Goal: Transaction & Acquisition: Purchase product/service

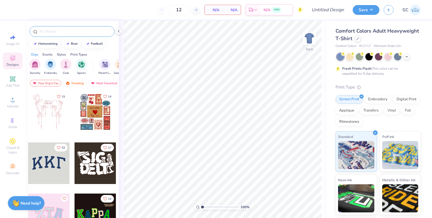
click at [94, 34] on input "text" at bounding box center [75, 32] width 72 height 6
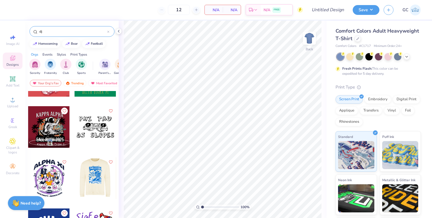
scroll to position [36, 0]
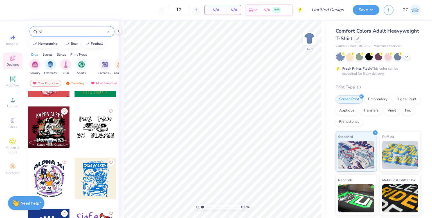
type input "dj"
click at [87, 126] on div at bounding box center [96, 128] width 42 height 42
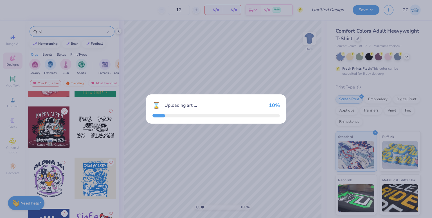
click at [87, 126] on div "⌛ Uploading art ... 10 %" at bounding box center [216, 109] width 432 height 218
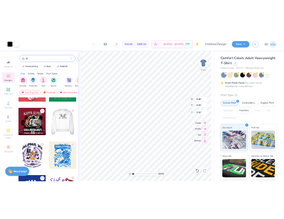
scroll to position [56, 0]
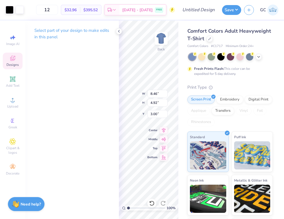
click at [243, 81] on div "Comfort Colors Adult Heavyweight T-Shirt Comfort Colors # C1717 Minimum Order: …" at bounding box center [229, 142] width 85 height 231
click at [119, 32] on icon at bounding box center [119, 31] width 5 height 5
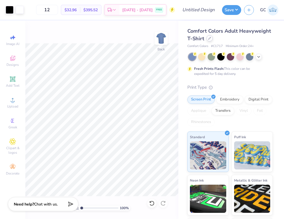
click at [213, 38] on div at bounding box center [209, 38] width 6 height 6
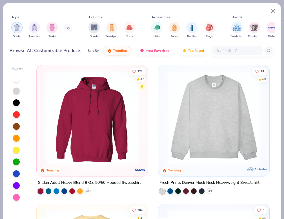
click at [22, 26] on div "filter for Shirts" at bounding box center [16, 27] width 11 height 11
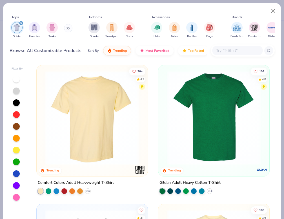
click at [131, 96] on img at bounding box center [91, 118] width 99 height 94
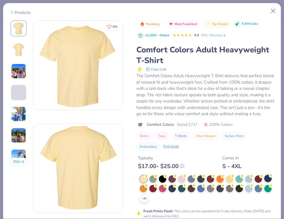
click at [264, 182] on div at bounding box center [267, 178] width 7 height 7
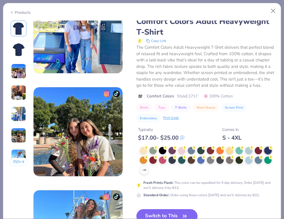
scroll to position [522, 0]
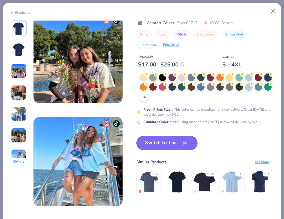
drag, startPoint x: 168, startPoint y: 137, endPoint x: 172, endPoint y: 138, distance: 4.6
click at [173, 139] on button "Switch to This" at bounding box center [166, 143] width 61 height 14
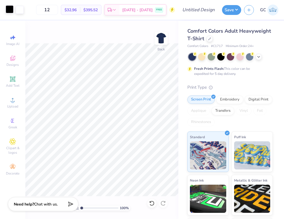
click at [10, 9] on div at bounding box center [10, 9] width 8 height 8
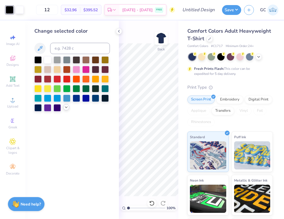
click at [66, 108] on polyline at bounding box center [66, 107] width 2 height 1
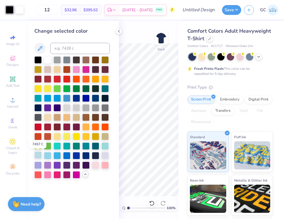
click at [38, 155] on div at bounding box center [37, 154] width 7 height 7
click at [22, 9] on div at bounding box center [20, 9] width 8 height 8
click at [56, 62] on div at bounding box center [56, 59] width 7 height 7
click at [92, 157] on div at bounding box center [95, 154] width 7 height 7
click at [258, 58] on icon at bounding box center [258, 56] width 5 height 5
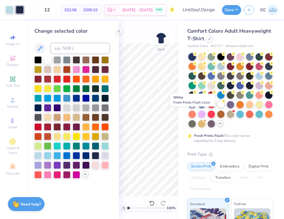
click at [217, 108] on div at bounding box center [220, 103] width 7 height 7
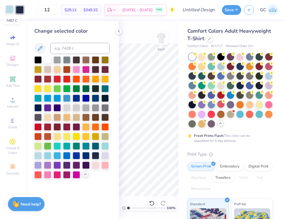
click at [10, 12] on div at bounding box center [10, 9] width 8 height 8
click at [59, 156] on div at bounding box center [56, 154] width 7 height 7
click at [20, 12] on div at bounding box center [20, 9] width 8 height 8
click at [75, 99] on div at bounding box center [76, 97] width 7 height 7
click at [95, 99] on div at bounding box center [95, 97] width 7 height 7
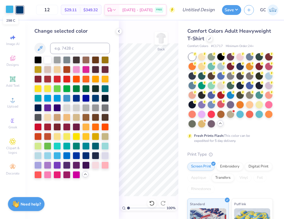
click at [12, 11] on div at bounding box center [10, 9] width 8 height 8
click at [66, 61] on div at bounding box center [66, 59] width 7 height 7
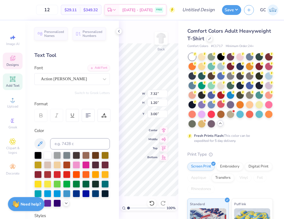
scroll to position [5, 1]
click at [184, 82] on div "12 $29.11 Per Item $349.32 Total Est. Delivery Sep 19 - 22 FREE Design Title Sa…" at bounding box center [142, 109] width 284 height 219
type textarea "116th & Broadway"
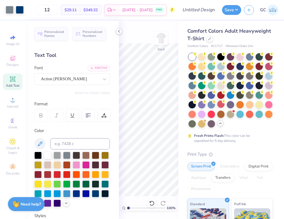
click at [119, 32] on icon at bounding box center [119, 31] width 5 height 5
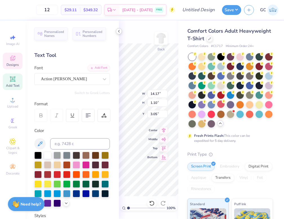
click at [120, 32] on icon at bounding box center [119, 31] width 5 height 5
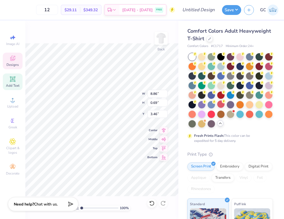
type input "8.86"
type input "0.69"
type input "3.46"
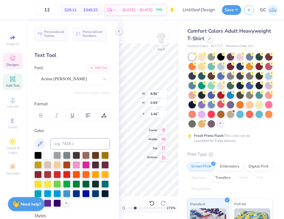
click at [119, 31] on icon at bounding box center [119, 31] width 5 height 5
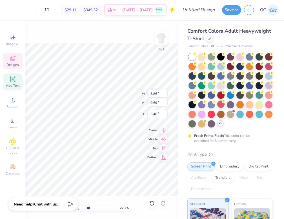
scroll to position [5, 1]
type input "2.73109429036569"
type textarea "116th Broadway"
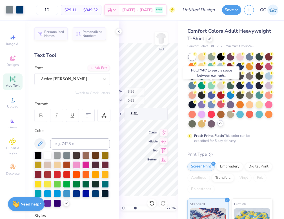
type input "2.73109429036569"
type input "3.61"
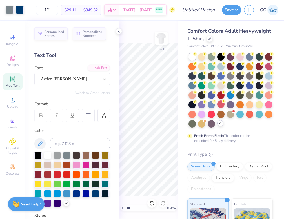
drag, startPoint x: 134, startPoint y: 210, endPoint x: 128, endPoint y: 209, distance: 5.9
type input "1.04"
click at [128, 209] on input "range" at bounding box center [146, 207] width 38 height 5
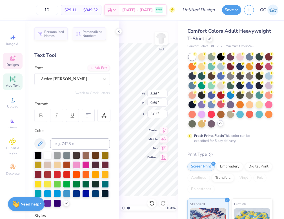
type input "3.82"
type textarea "116th and Broadway"
click at [155, 129] on div "104 % Back W 10.03 10.03 " H 0.69 0.69 " Y 3.82 3.82 " Center Middle Top Bottom" at bounding box center [148, 120] width 59 height 198
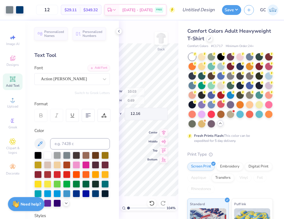
type input "12.16"
click at [117, 29] on icon at bounding box center [119, 31] width 5 height 5
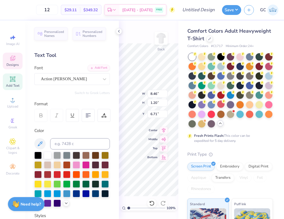
click at [110, 104] on div "12 $29.11 Per Item $349.32 Total Est. Delivery Sep 19 - 22 FREE Design Title Sa…" at bounding box center [142, 109] width 284 height 219
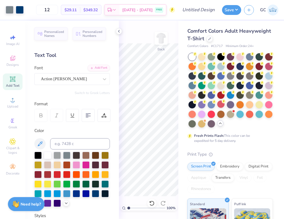
type input "1"
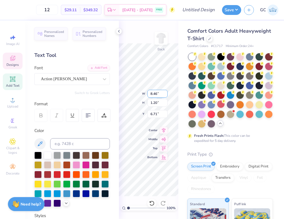
click at [147, 94] on input "8.46" at bounding box center [157, 94] width 20 height 8
click at [163, 90] on div "100 % Back W 8.46 8.46 " H 1.20 1.20 " Y 6.71 6.71 " Center Middle Top Bottom" at bounding box center [148, 120] width 59 height 198
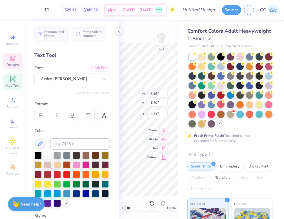
type textarea "DJ collective"
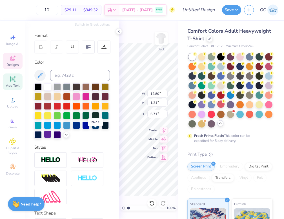
scroll to position [68, 0]
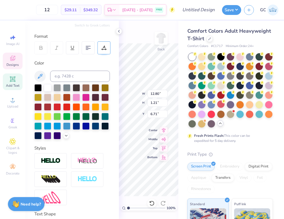
click at [104, 48] on icon at bounding box center [103, 47] width 5 height 5
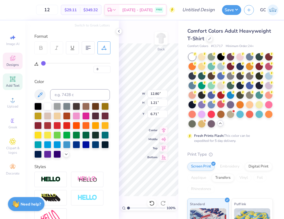
click at [35, 61] on label at bounding box center [36, 64] width 4 height 6
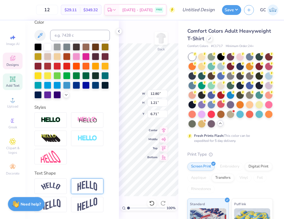
click at [93, 187] on img at bounding box center [87, 186] width 20 height 11
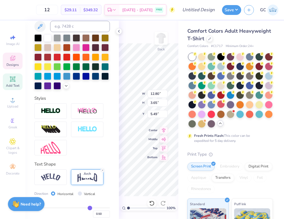
type input "3.65"
type input "5.49"
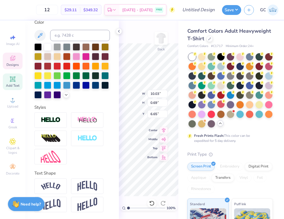
type input "6.65"
click at [119, 31] on polyline at bounding box center [118, 31] width 1 height 2
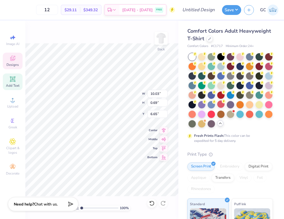
click at [114, 42] on div "100 % Back W 10.03 10.03 " H 0.69 0.69 " Y 6.65 6.65 " Center Middle Top Bottom" at bounding box center [101, 120] width 153 height 198
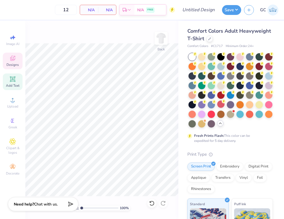
click at [16, 62] on div "Designs" at bounding box center [13, 61] width 20 height 17
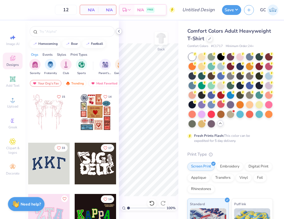
click at [120, 33] on icon at bounding box center [119, 31] width 5 height 5
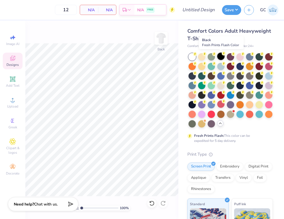
click at [223, 58] on div at bounding box center [220, 56] width 7 height 7
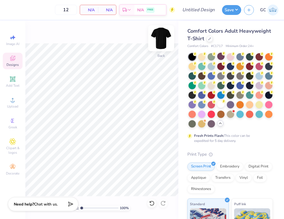
click at [165, 41] on img at bounding box center [161, 38] width 23 height 23
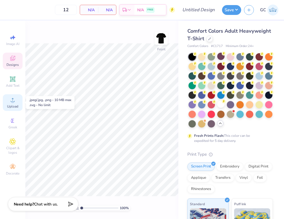
click at [10, 105] on span "Upload" at bounding box center [12, 106] width 11 height 5
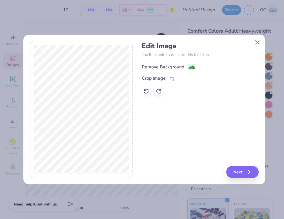
click at [194, 66] on image at bounding box center [191, 67] width 6 height 6
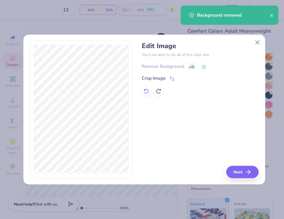
click at [144, 94] on div at bounding box center [146, 91] width 9 height 9
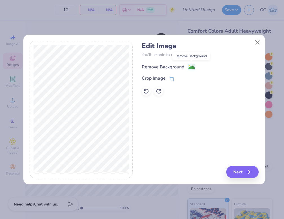
click at [193, 67] on image at bounding box center [191, 67] width 6 height 6
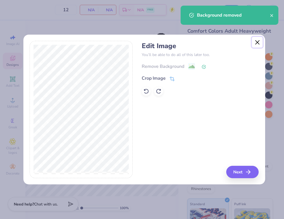
click at [259, 42] on button "Close" at bounding box center [257, 42] width 11 height 11
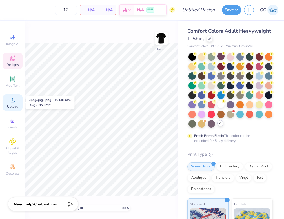
click at [18, 101] on div "Upload" at bounding box center [13, 102] width 20 height 17
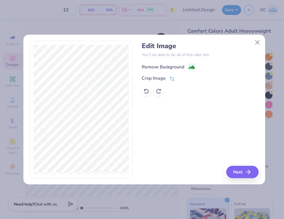
click at [187, 70] on div "Remove Background" at bounding box center [168, 66] width 53 height 7
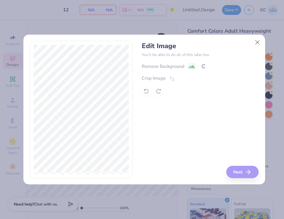
click at [189, 64] on div "Remove Background Crop Image" at bounding box center [200, 79] width 117 height 33
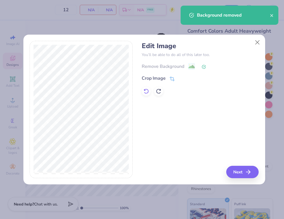
click at [144, 91] on icon at bounding box center [146, 91] width 6 height 6
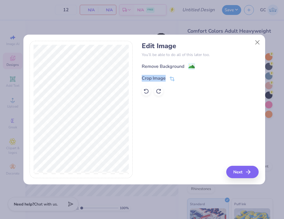
drag, startPoint x: 274, startPoint y: 64, endPoint x: 296, endPoint y: 198, distance: 135.7
click at [284, 198] on html "12 N/A Per Item N/A Total Est. Delivery N/A FREE Design Title Save GC Image AI …" at bounding box center [142, 109] width 284 height 219
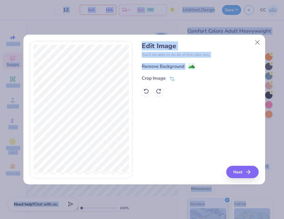
click at [266, 61] on div "Edit Image You’ll be able to do all of this later too. Remove Background Crop I…" at bounding box center [142, 109] width 284 height 219
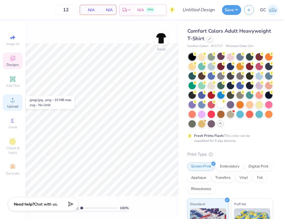
click at [14, 101] on circle at bounding box center [12, 101] width 3 height 3
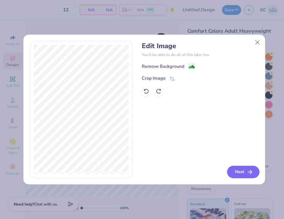
click at [249, 169] on icon "button" at bounding box center [249, 172] width 7 height 7
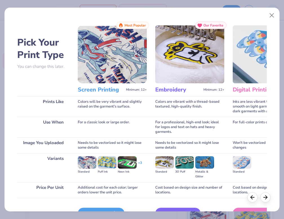
scroll to position [33, 0]
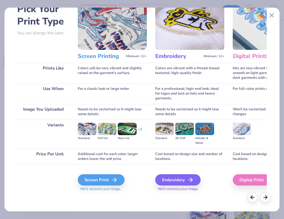
click at [103, 185] on div "Screen Print We'll vectorize your image." at bounding box center [112, 182] width 69 height 17
click at [101, 183] on div "Screen Print" at bounding box center [102, 179] width 47 height 11
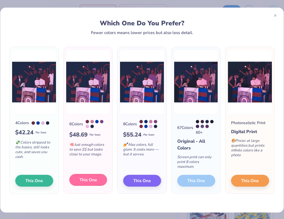
click at [88, 177] on span "This One" at bounding box center [87, 180] width 17 height 6
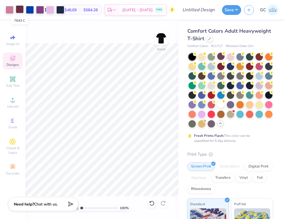
click at [18, 9] on div at bounding box center [20, 9] width 8 height 8
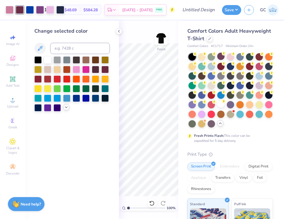
click at [64, 106] on icon at bounding box center [66, 107] width 5 height 5
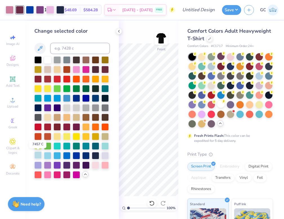
click at [40, 159] on div at bounding box center [37, 154] width 7 height 7
click at [66, 100] on div at bounding box center [66, 97] width 7 height 7
click at [48, 116] on div at bounding box center [47, 116] width 7 height 7
click at [103, 154] on div at bounding box center [104, 154] width 7 height 7
click at [38, 157] on div at bounding box center [37, 154] width 7 height 7
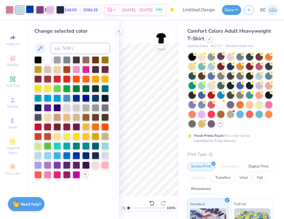
click at [30, 13] on div at bounding box center [30, 9] width 8 height 8
click at [96, 100] on div at bounding box center [95, 97] width 7 height 7
click at [39, 78] on div at bounding box center [37, 78] width 7 height 7
click at [55, 127] on div at bounding box center [56, 126] width 7 height 7
click at [43, 8] on div at bounding box center [40, 9] width 8 height 8
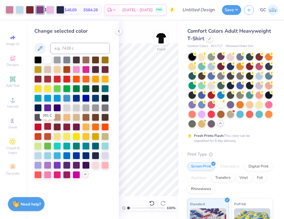
click at [48, 125] on div at bounding box center [47, 126] width 7 height 7
click at [95, 97] on div at bounding box center [95, 97] width 7 height 7
click at [29, 12] on div at bounding box center [30, 9] width 8 height 8
click at [93, 97] on div at bounding box center [95, 97] width 7 height 7
click at [49, 13] on div at bounding box center [50, 9] width 8 height 8
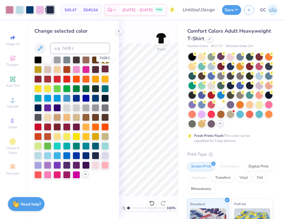
click at [102, 72] on div at bounding box center [104, 68] width 7 height 7
click at [95, 97] on div at bounding box center [95, 97] width 7 height 7
click at [13, 12] on div at bounding box center [10, 9] width 8 height 8
click at [95, 108] on div at bounding box center [95, 107] width 7 height 7
click at [30, 9] on div at bounding box center [30, 9] width 8 height 8
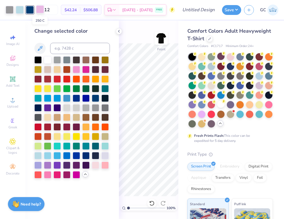
click at [41, 9] on div at bounding box center [40, 9] width 8 height 8
click at [104, 109] on div at bounding box center [104, 107] width 7 height 7
click at [119, 30] on icon at bounding box center [119, 31] width 5 height 5
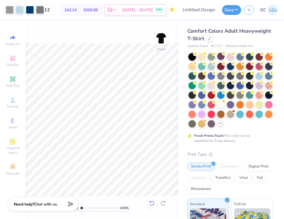
click at [150, 200] on div at bounding box center [151, 203] width 9 height 9
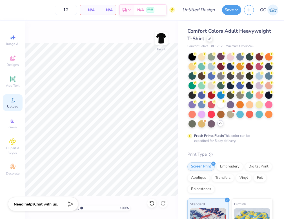
click at [11, 103] on div "Upload" at bounding box center [13, 102] width 20 height 17
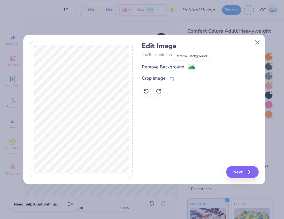
click at [189, 66] on circle at bounding box center [189, 65] width 1 height 1
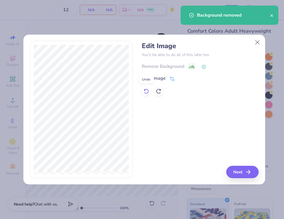
click at [144, 91] on icon at bounding box center [146, 91] width 6 height 6
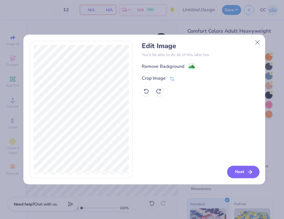
click at [239, 174] on button "Next" at bounding box center [243, 172] width 32 height 12
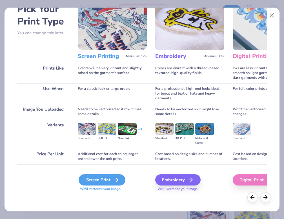
click at [103, 176] on div "Screen Print" at bounding box center [102, 179] width 47 height 11
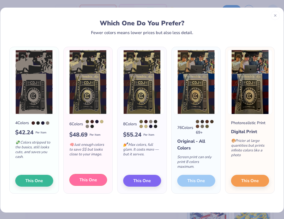
click at [82, 178] on span "This One" at bounding box center [87, 180] width 17 height 6
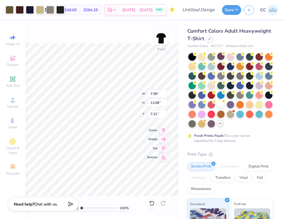
drag, startPoint x: 71, startPoint y: 79, endPoint x: 54, endPoint y: 71, distance: 18.0
click at [54, 71] on div at bounding box center [142, 109] width 284 height 219
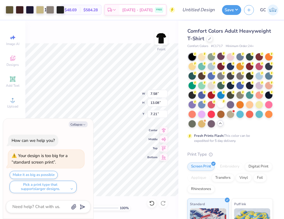
type textarea "x"
type input "10.10"
type input "17.43"
type textarea "x"
type input "3.00"
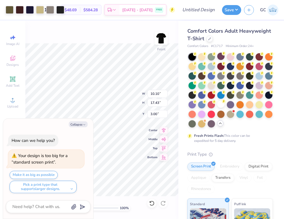
click at [109, 27] on div "100 % Front W 10.10 10.10 " H 17.43 17.43 " Y 3.00 3.00 " Center Middle Top Bot…" at bounding box center [101, 120] width 153 height 198
click at [75, 122] on button "Collapse" at bounding box center [78, 124] width 19 height 6
type textarea "x"
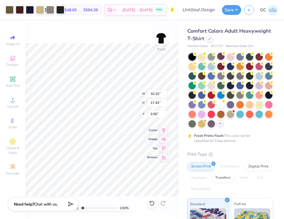
click at [113, 18] on div "12 $48.69 Per Item $584.28 Total Est. Delivery Sep 19 - 22 FREE" at bounding box center [105, 10] width 139 height 20
click at [37, 10] on div at bounding box center [40, 9] width 8 height 8
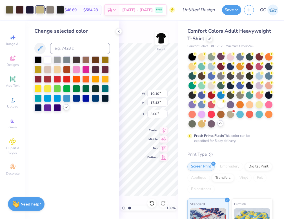
click at [65, 106] on icon at bounding box center [66, 107] width 5 height 5
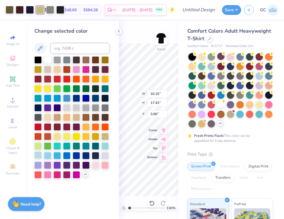
click at [41, 157] on div at bounding box center [37, 154] width 7 height 7
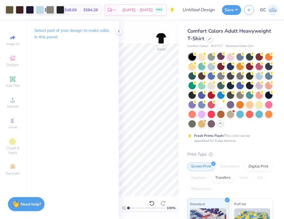
drag, startPoint x: 129, startPoint y: 207, endPoint x: 121, endPoint y: 207, distance: 7.9
type input "1"
click at [127, 207] on input "range" at bounding box center [146, 207] width 38 height 5
click at [59, 13] on div at bounding box center [60, 9] width 8 height 8
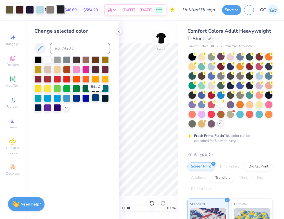
click at [97, 98] on div at bounding box center [95, 97] width 7 height 7
click at [39, 107] on div at bounding box center [37, 107] width 7 height 7
click at [28, 10] on div at bounding box center [30, 9] width 8 height 8
click at [37, 109] on div at bounding box center [37, 107] width 7 height 7
click at [51, 12] on div at bounding box center [50, 9] width 8 height 8
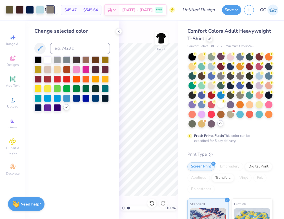
click at [64, 110] on div at bounding box center [71, 83] width 75 height 55
click at [64, 108] on icon at bounding box center [66, 107] width 5 height 5
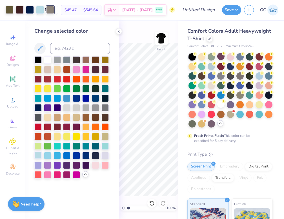
click at [35, 154] on div at bounding box center [37, 154] width 7 height 7
click at [6, 12] on div at bounding box center [10, 9] width 8 height 8
click at [46, 61] on div at bounding box center [47, 59] width 7 height 7
click at [19, 8] on div at bounding box center [20, 9] width 8 height 8
click at [68, 101] on div at bounding box center [66, 97] width 7 height 7
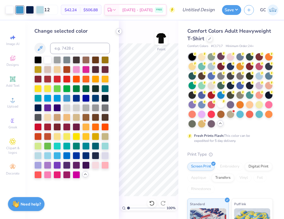
click at [118, 30] on icon at bounding box center [119, 31] width 5 height 5
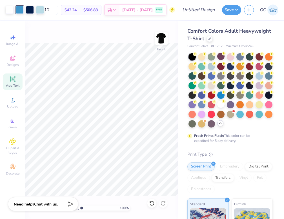
click at [9, 78] on div "Add Text" at bounding box center [13, 81] width 20 height 17
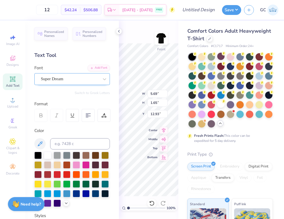
click at [63, 78] on div "Super Dream" at bounding box center [69, 79] width 59 height 9
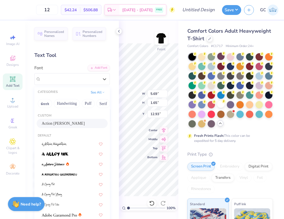
click at [63, 124] on span "Action Jackson" at bounding box center [63, 123] width 43 height 6
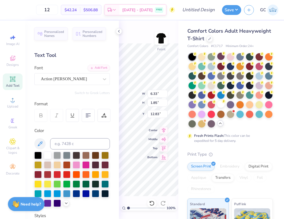
type input "6.33"
type input "1.85"
type input "12.83"
type textarea "CDJ COLLECTIVE"
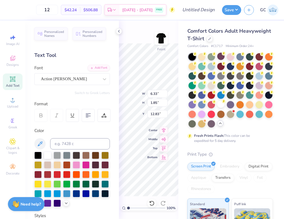
click at [176, 41] on div "100 % Front W 6.33 6.33 " H 1.85 1.85 " Y 12.83 12.83 " Center Middle Top Bottom" at bounding box center [148, 120] width 59 height 198
click at [155, 155] on div "100 % Front W 14.53 14.53 " H 1.29 1.29 " Y 13.11 13.11 " Center Middle Top Bot…" at bounding box center [148, 120] width 59 height 198
click at [119, 32] on icon at bounding box center [119, 31] width 5 height 5
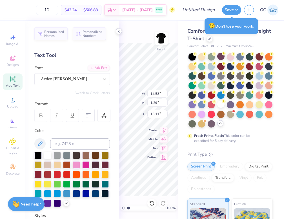
click at [119, 32] on polyline at bounding box center [118, 31] width 1 height 2
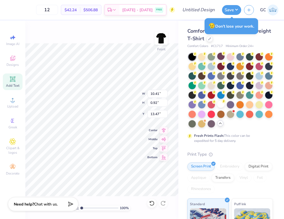
type input "10.41"
type input "0.92"
type input "20.43"
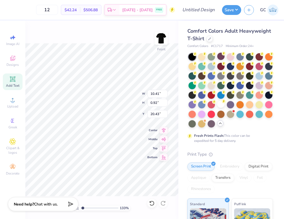
type input "1.33076945101173"
type input "20.71"
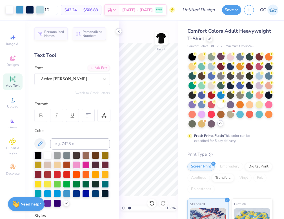
click at [119, 32] on icon at bounding box center [119, 31] width 5 height 5
click at [119, 32] on polyline at bounding box center [118, 31] width 1 height 2
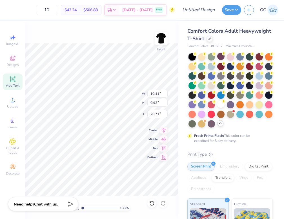
type input "1.33076945101173"
type input "10.04"
type input "0.89"
type input "20.74"
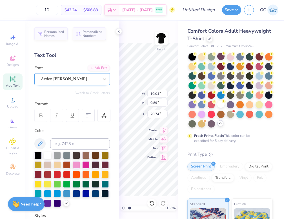
click at [76, 78] on div "Action Jackson" at bounding box center [69, 79] width 59 height 9
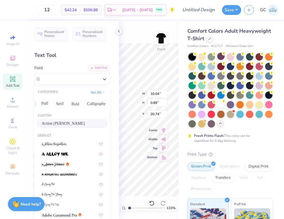
scroll to position [0, 47]
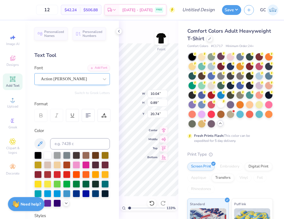
click at [68, 78] on span "Action Jackson" at bounding box center [64, 79] width 46 height 6
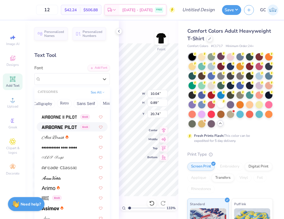
scroll to position [0, 94]
click at [69, 103] on button "Retro" at bounding box center [66, 103] width 15 height 9
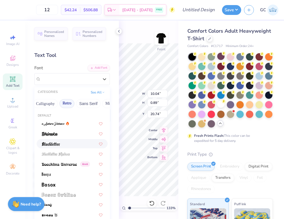
click at [73, 141] on div at bounding box center [72, 144] width 61 height 6
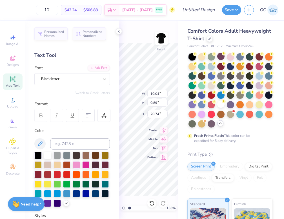
type input "1.33076945101173"
type input "8.88"
type input "1.10"
type input "20.63"
click at [92, 79] on div "Blackletter" at bounding box center [69, 79] width 59 height 9
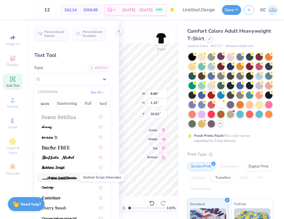
scroll to position [252, 0]
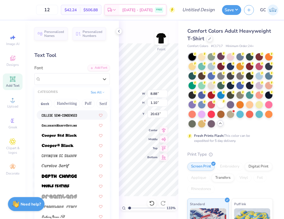
click at [98, 97] on div "Greek Handwriting Puff Serif Bold Calligraphy Retro Sans Serif Minimal Fantasy …" at bounding box center [71, 103] width 75 height 12
click at [89, 103] on button "Techno" at bounding box center [93, 103] width 18 height 9
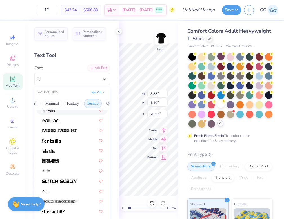
scroll to position [74, 0]
click at [54, 112] on img at bounding box center [48, 110] width 13 height 4
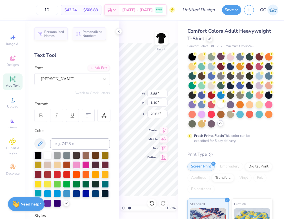
type input "1.33076945101173"
type input "10.43"
type input "1.25"
type input "20.56"
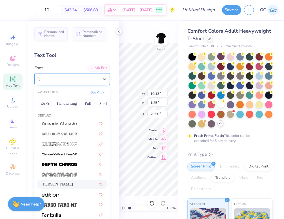
click at [71, 83] on div "Eddie" at bounding box center [71, 79] width 75 height 12
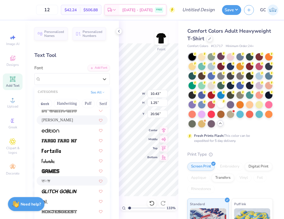
scroll to position [70, 0]
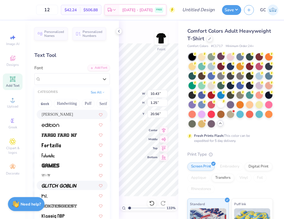
click at [68, 185] on img at bounding box center [59, 186] width 35 height 4
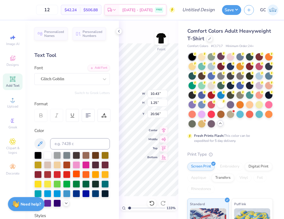
type input "1.33076945101173"
type input "8.68"
type input "0.82"
type input "20.77"
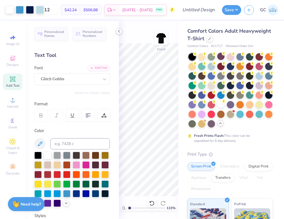
click at [118, 34] on div at bounding box center [119, 31] width 6 height 6
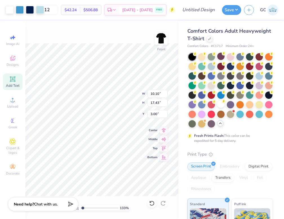
type input "1.33076945101173"
type input "8.82"
type input "15.23"
type input "1.33076945101173"
type input "8.68"
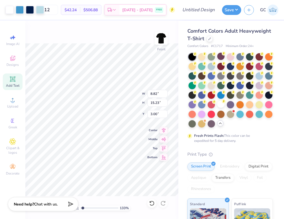
type input "0.82"
type input "20.77"
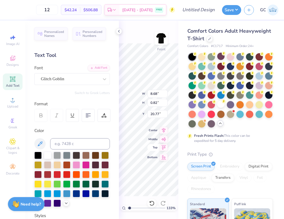
click at [158, 144] on div "133 % Front W 8.68 8.68 " H 0.82 0.82 " Y 20.77 20.77 " Center Middle Top Bottom" at bounding box center [148, 120] width 59 height 198
type input "1.33076945101173"
type input "18.52"
click at [117, 31] on icon at bounding box center [119, 31] width 5 height 5
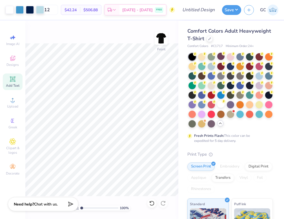
type input "1"
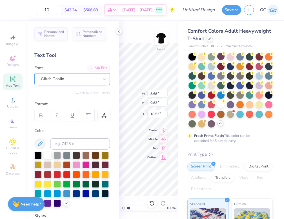
click at [80, 79] on div "Glitch Goblin" at bounding box center [69, 79] width 59 height 9
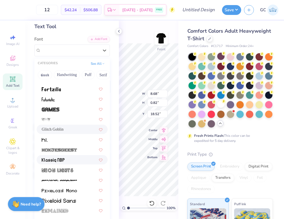
scroll to position [29, 0]
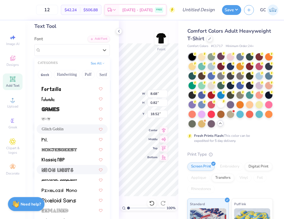
click at [69, 168] on img at bounding box center [58, 170] width 32 height 4
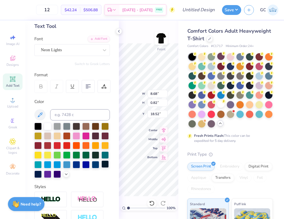
type input "8.35"
type input "0.80"
type input "18.53"
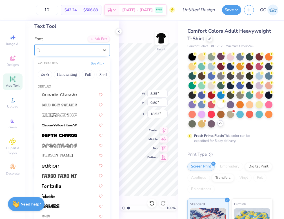
click at [74, 52] on div "Neon Lights" at bounding box center [69, 50] width 59 height 9
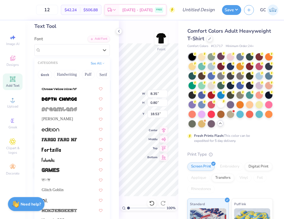
scroll to position [97, 0]
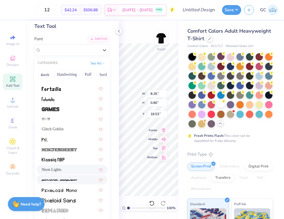
click at [66, 178] on img at bounding box center [59, 180] width 35 height 4
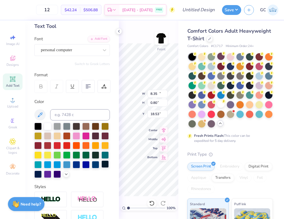
type input "10.14"
type input "0.71"
type input "18.57"
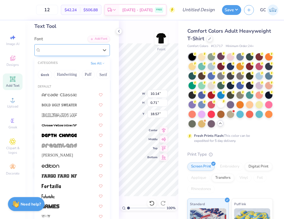
click at [71, 52] on div "personal computer" at bounding box center [69, 50] width 59 height 9
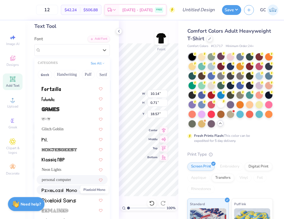
click at [61, 191] on img at bounding box center [59, 190] width 35 height 4
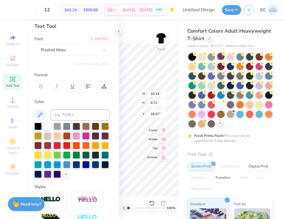
type input "10.37"
type input "0.87"
type input "18.49"
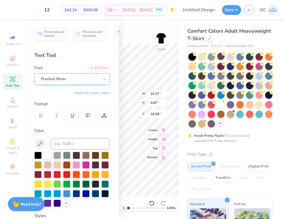
click at [69, 78] on div "Pixeloid Mono" at bounding box center [69, 79] width 59 height 9
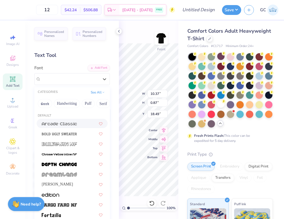
click at [66, 125] on img at bounding box center [59, 124] width 35 height 4
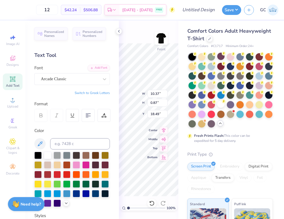
type input "11.69"
type input "0.78"
type input "18.54"
click at [81, 81] on div "Arcade Classic" at bounding box center [69, 79] width 59 height 9
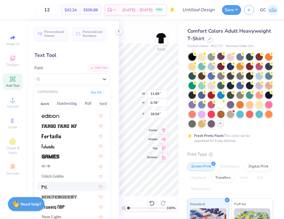
scroll to position [87, 0]
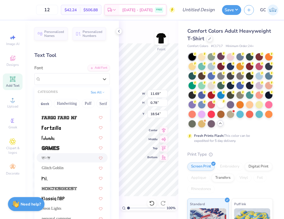
click at [58, 154] on div at bounding box center [72, 157] width 71 height 9
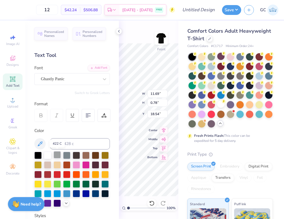
type input "3.52"
type input "1.35"
type input "18.25"
type input "6.67"
type input "2.56"
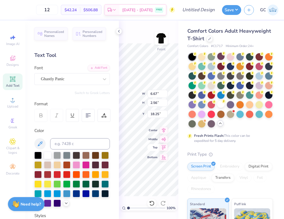
click at [149, 148] on div "100 % Front W 6.67 6.67 " H 2.56 2.56 " Y 18.25 18.25 " Center Middle Top Bottom" at bounding box center [148, 120] width 59 height 198
type input "18.23"
type input "8.75"
type input "15.16"
type input "3.04"
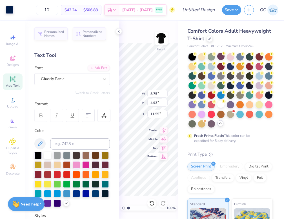
type input "8.75"
type input "4.93"
type input "11.55"
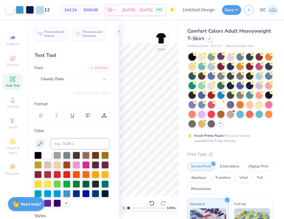
click at [187, 130] on div "Art colors 12 $42.24 Per Item $506.88 Total Est. Delivery Sep 19 - 22 FREE Desi…" at bounding box center [142, 109] width 284 height 219
click at [9, 103] on div "Upload" at bounding box center [13, 102] width 20 height 17
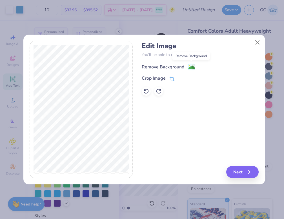
click at [191, 67] on image at bounding box center [191, 67] width 6 height 6
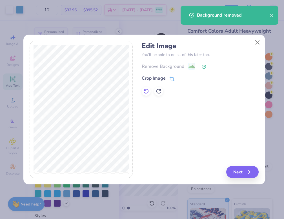
click at [145, 92] on icon at bounding box center [146, 91] width 6 height 6
click at [171, 79] on icon at bounding box center [171, 79] width 5 height 5
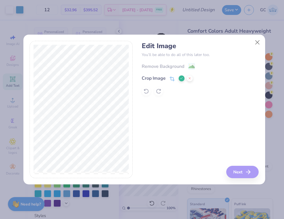
click at [181, 78] on polyline at bounding box center [181, 78] width 2 height 2
click at [234, 175] on button "Next" at bounding box center [243, 172] width 32 height 12
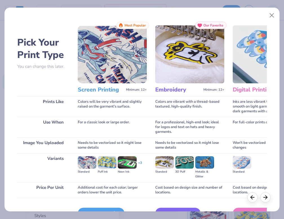
scroll to position [33, 0]
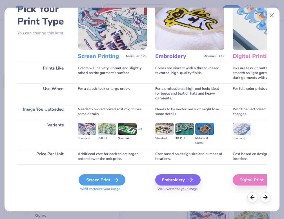
click at [102, 179] on div "Screen Print" at bounding box center [102, 179] width 47 height 11
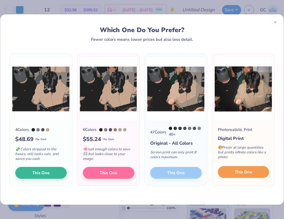
click at [232, 170] on button "This One" at bounding box center [244, 172] width 52 height 12
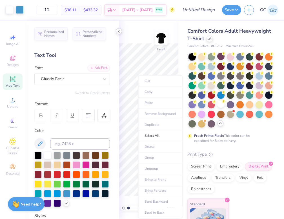
click at [119, 32] on icon at bounding box center [119, 31] width 5 height 5
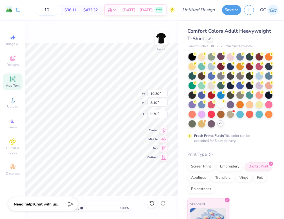
click at [58, 12] on input "12" at bounding box center [47, 10] width 22 height 10
type input "6.74"
click at [58, 12] on input "12" at bounding box center [47, 10] width 22 height 10
type input "1"
type input "5"
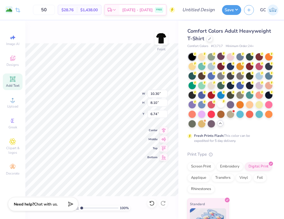
type input "50"
click at [211, 39] on icon at bounding box center [209, 38] width 3 height 3
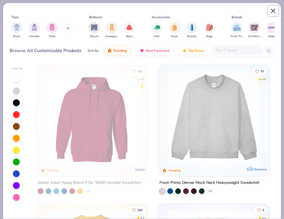
click at [275, 12] on button "Close" at bounding box center [273, 11] width 11 height 11
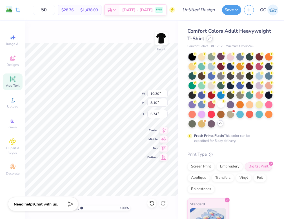
click at [211, 39] on icon at bounding box center [209, 38] width 3 height 3
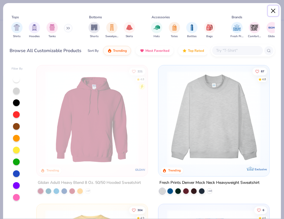
click at [275, 13] on button "Close" at bounding box center [273, 11] width 11 height 11
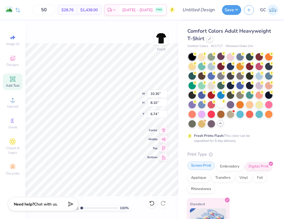
click at [198, 170] on div "Screen Print" at bounding box center [200, 166] width 27 height 8
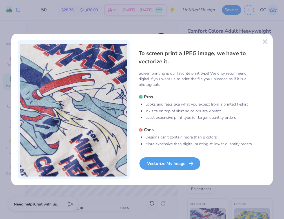
click at [160, 167] on div "Vectorize My Image" at bounding box center [169, 163] width 61 height 12
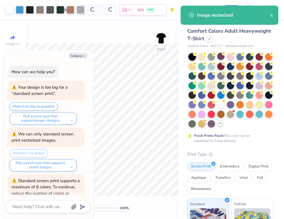
scroll to position [33, 0]
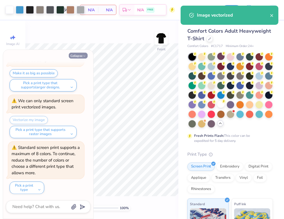
click at [75, 55] on button "Collapse" at bounding box center [78, 56] width 19 height 6
type textarea "x"
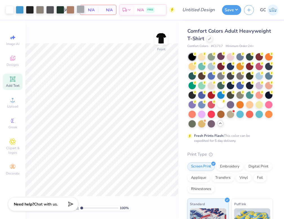
click at [81, 12] on div at bounding box center [81, 9] width 8 height 8
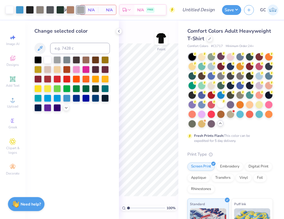
drag, startPoint x: 36, startPoint y: 59, endPoint x: 112, endPoint y: 98, distance: 85.5
click at [112, 98] on div "Change selected color" at bounding box center [71, 120] width 93 height 198
click at [99, 98] on div at bounding box center [95, 97] width 7 height 7
click at [104, 99] on div at bounding box center [104, 97] width 7 height 7
click at [133, 135] on div "Art colors 50 N/A Per Item N/A Total Est. Delivery N/A FREE Design Title Save G…" at bounding box center [142, 109] width 284 height 219
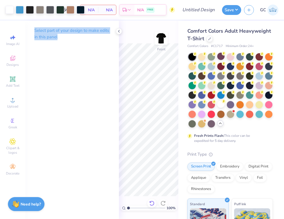
click at [152, 204] on icon at bounding box center [152, 203] width 6 height 6
drag, startPoint x: 152, startPoint y: 204, endPoint x: 91, endPoint y: 196, distance: 61.9
click at [91, 196] on div "Select part of your design to make edits in this panel" at bounding box center [71, 120] width 93 height 198
click at [151, 202] on icon at bounding box center [152, 203] width 6 height 6
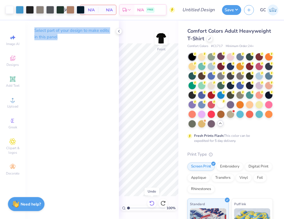
click at [151, 202] on icon at bounding box center [152, 203] width 6 height 6
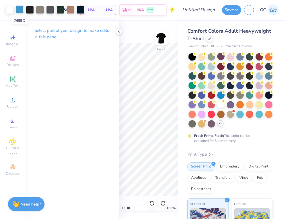
click at [18, 11] on div at bounding box center [20, 9] width 8 height 8
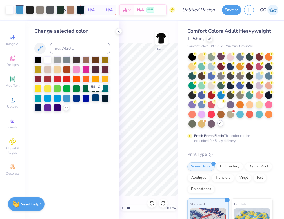
click at [94, 99] on div at bounding box center [95, 97] width 7 height 7
click at [80, 11] on div at bounding box center [81, 9] width 8 height 8
click at [94, 99] on div at bounding box center [95, 97] width 7 height 7
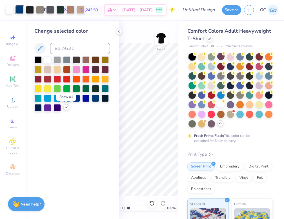
click at [66, 108] on icon at bounding box center [66, 107] width 5 height 5
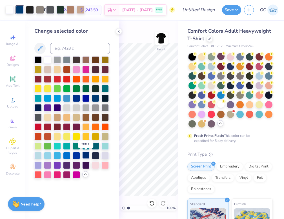
click at [87, 153] on div at bounding box center [85, 154] width 7 height 7
click at [96, 157] on div at bounding box center [95, 154] width 7 height 7
click at [60, 11] on div at bounding box center [60, 9] width 8 height 8
click at [95, 156] on div at bounding box center [95, 154] width 7 height 7
click at [40, 8] on div at bounding box center [40, 9] width 8 height 8
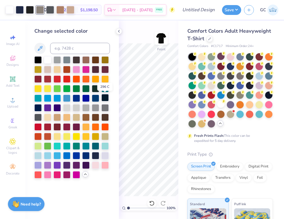
click at [104, 100] on div at bounding box center [104, 97] width 7 height 7
click at [40, 115] on div at bounding box center [37, 116] width 7 height 7
click at [10, 11] on div at bounding box center [10, 9] width 8 height 8
click at [64, 52] on input at bounding box center [80, 48] width 60 height 11
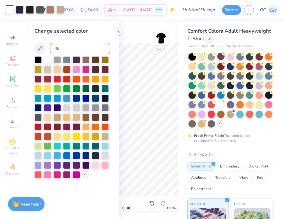
type input "480"
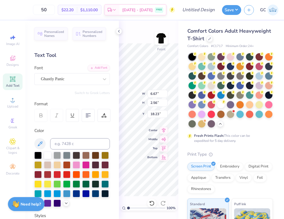
click at [129, 33] on div "100 % Front W 6.67 6.67 " H 2.56 2.56 " Y 18.23 18.23 " Center Middle Top Bottom" at bounding box center [148, 120] width 59 height 198
click at [118, 31] on icon at bounding box center [119, 31] width 5 height 5
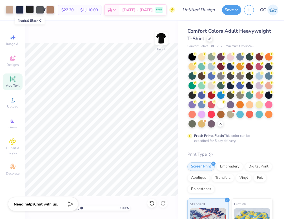
click at [30, 10] on div at bounding box center [30, 9] width 8 height 8
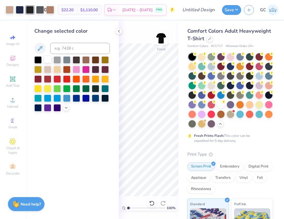
click at [47, 60] on div at bounding box center [47, 59] width 7 height 7
click at [149, 205] on icon at bounding box center [152, 203] width 6 height 6
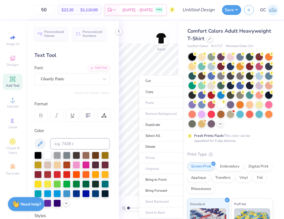
type input "14.27"
click at [149, 184] on li "Bring to Front" at bounding box center [161, 179] width 44 height 11
click at [152, 180] on li "Bring to Front" at bounding box center [157, 179] width 44 height 11
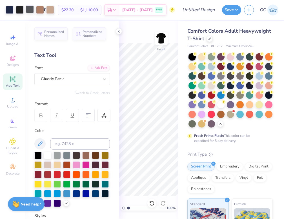
click at [26, 11] on div at bounding box center [30, 9] width 8 height 8
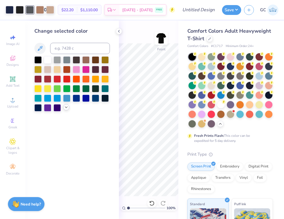
click at [64, 108] on icon at bounding box center [66, 107] width 5 height 5
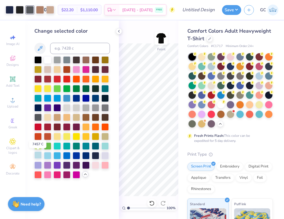
click at [38, 157] on div at bounding box center [37, 154] width 7 height 7
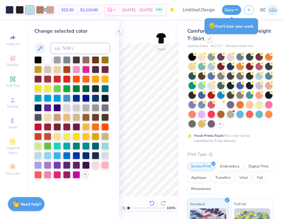
click at [153, 203] on icon at bounding box center [152, 203] width 6 height 6
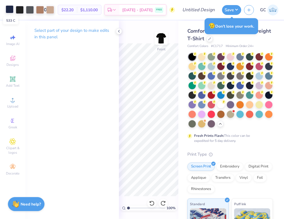
click at [12, 9] on div at bounding box center [10, 9] width 8 height 8
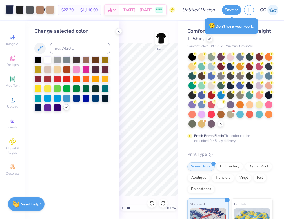
click at [65, 106] on icon at bounding box center [66, 107] width 5 height 5
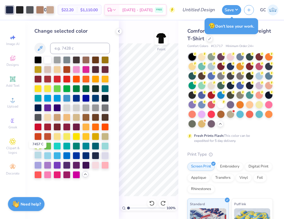
click at [38, 156] on div at bounding box center [37, 154] width 7 height 7
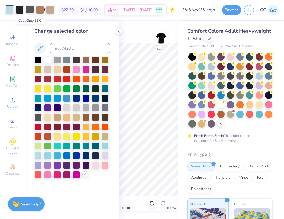
click at [31, 10] on div at bounding box center [30, 9] width 8 height 8
click at [18, 10] on div at bounding box center [20, 9] width 8 height 8
click at [95, 158] on div at bounding box center [95, 154] width 7 height 7
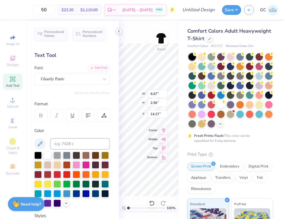
click at [119, 32] on icon at bounding box center [119, 31] width 5 height 5
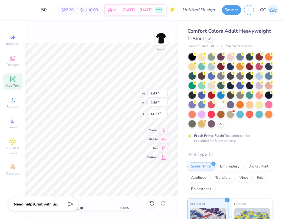
click at [140, 38] on div "100 % Front W 6.67 6.67 " H 2.56 2.56 " Y 14.27 14.27 " Center Middle Top Bottom" at bounding box center [101, 120] width 153 height 198
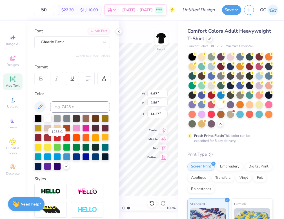
scroll to position [41, 0]
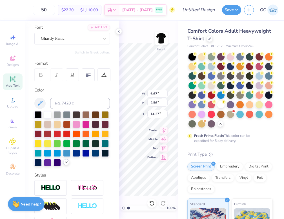
click at [64, 164] on icon at bounding box center [66, 162] width 5 height 5
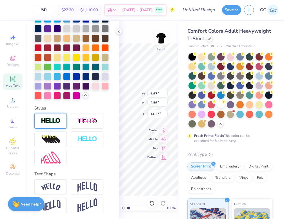
scroll to position [175, 0]
click at [42, 80] on div at bounding box center [37, 75] width 7 height 7
click at [183, 36] on div "Comfort Colors Adult Heavyweight T-Shirt Comfort Colors # C1717 Minimum Order: …" at bounding box center [231, 173] width 106 height 305
click at [118, 31] on icon at bounding box center [119, 31] width 5 height 5
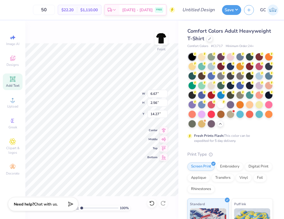
click at [118, 31] on div "100 % Front W 6.67 6.67 " H 2.56 2.56 " Y 14.27 14.27 " Center Middle Top Bottom" at bounding box center [101, 120] width 153 height 198
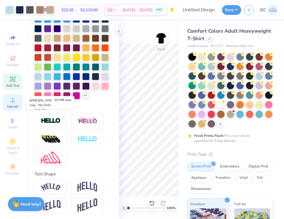
click at [13, 107] on span "Upload" at bounding box center [12, 106] width 11 height 5
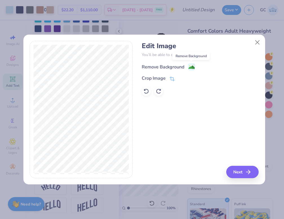
click at [193, 66] on image at bounding box center [191, 67] width 6 height 6
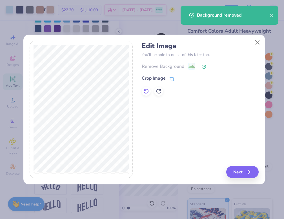
click at [145, 92] on icon at bounding box center [146, 91] width 6 height 6
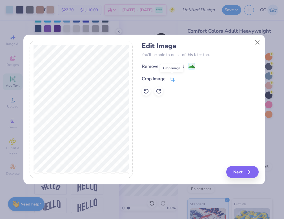
click at [171, 79] on icon at bounding box center [171, 79] width 5 height 5
click at [243, 175] on div "Edit Image You’ll be able to do all of this later too. Remove Background Crop I…" at bounding box center [200, 109] width 117 height 137
click at [182, 81] on button at bounding box center [181, 78] width 6 height 6
click at [239, 171] on button "Next" at bounding box center [243, 172] width 32 height 12
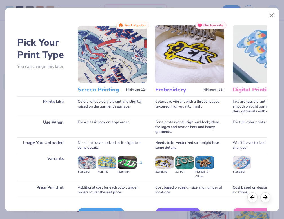
scroll to position [33, 0]
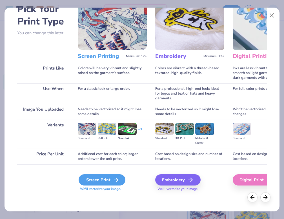
click at [97, 180] on div "Screen Print" at bounding box center [102, 179] width 47 height 11
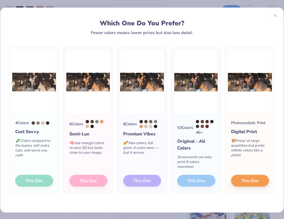
click at [77, 177] on div "6 Colors Semi-Lux 🧠 Just enough colors to save $$ but looks close to your image…" at bounding box center [88, 153] width 49 height 79
click at [256, 180] on span "This One" at bounding box center [249, 180] width 17 height 6
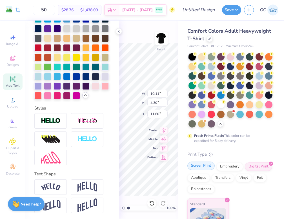
click at [200, 170] on div "Screen Print" at bounding box center [200, 166] width 27 height 8
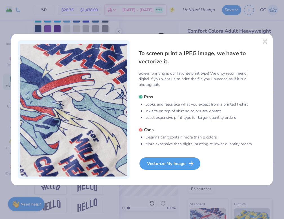
click at [167, 161] on div "Vectorize My Image" at bounding box center [169, 163] width 61 height 12
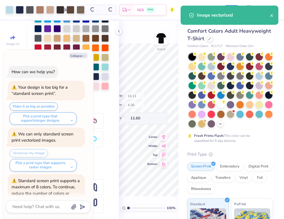
scroll to position [135, 0]
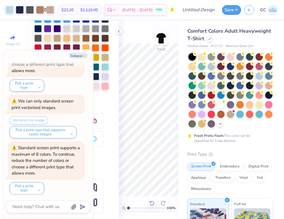
click at [154, 204] on icon at bounding box center [152, 203] width 6 height 6
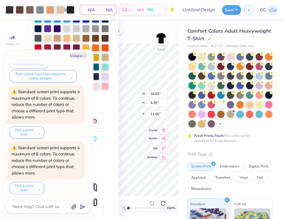
click at [148, 137] on div "100 % Front W 10.03 10.03 " H 4.30 4.30 " Y 11.60 11.60 " Center Middle Top Bot…" at bounding box center [148, 120] width 59 height 198
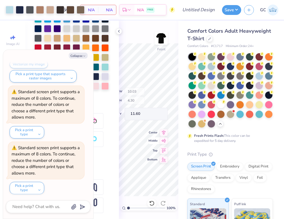
type textarea "x"
type input "1.00932778849716"
type textarea "x"
click at [117, 31] on icon at bounding box center [119, 31] width 5 height 5
type input "1.12052057560753"
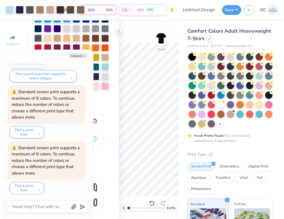
type textarea "x"
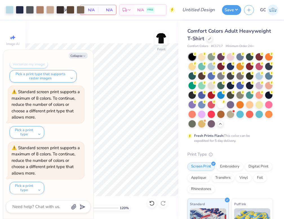
type input "1.19928380086019"
click at [81, 55] on button "Collapse" at bounding box center [78, 56] width 19 height 6
type textarea "x"
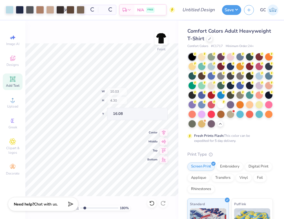
type input "1.79722328528828"
type input "8.74"
type input "2.56"
type input "16.11"
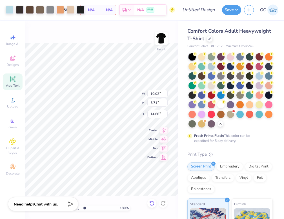
click at [149, 202] on icon at bounding box center [152, 203] width 6 height 6
type input "1.79722328528828"
type input "4.30"
type input "16.08"
click at [148, 198] on div "180 % Front W 10.02 10.02 " H 4.30 4.30 " Y 16.08 16.08 " Center Middle Top Bot…" at bounding box center [101, 120] width 153 height 198
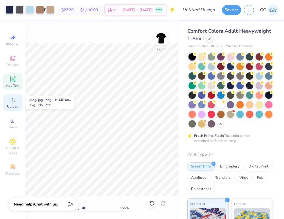
click at [12, 104] on span "Upload" at bounding box center [12, 106] width 11 height 5
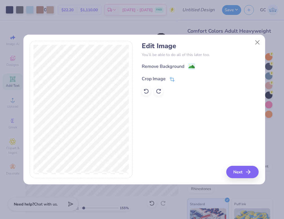
click at [172, 81] on icon at bounding box center [171, 79] width 5 height 5
click at [180, 78] on icon at bounding box center [181, 78] width 3 height 3
click at [193, 64] on g at bounding box center [191, 67] width 7 height 7
click at [238, 173] on button "Next" at bounding box center [243, 172] width 32 height 12
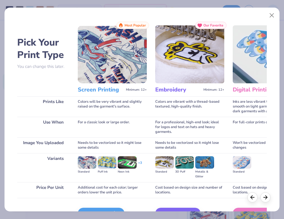
scroll to position [33, 0]
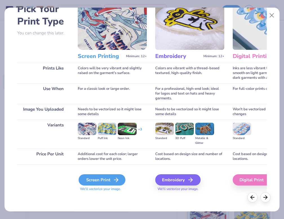
click at [110, 182] on div "Screen Print" at bounding box center [102, 179] width 47 height 11
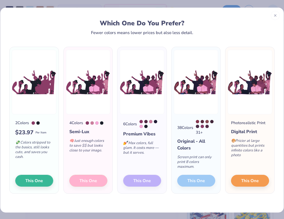
click at [82, 179] on div "4 Colors Semi-Lux 🧠 Just enough colors to save $$ but looks close to your image…" at bounding box center [88, 153] width 49 height 79
click at [249, 181] on button "This One" at bounding box center [250, 180] width 38 height 12
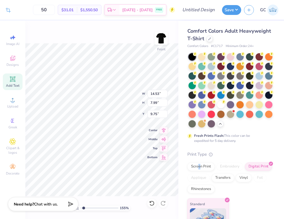
drag, startPoint x: 200, startPoint y: 177, endPoint x: 197, endPoint y: 182, distance: 5.9
click at [197, 182] on div "Screen Print Embroidery Digital Print Applique Transfers Vinyl Foil Rhinestones" at bounding box center [229, 177] width 85 height 31
click at [193, 170] on div "Screen Print" at bounding box center [200, 166] width 27 height 8
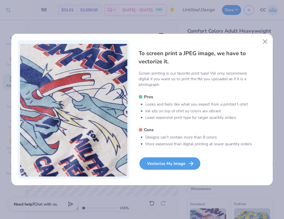
click at [182, 162] on div "Vectorize My Image" at bounding box center [169, 163] width 61 height 12
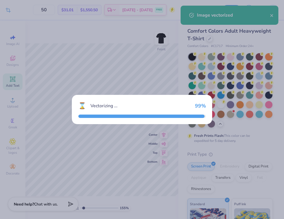
type input "1.54972375527678"
type textarea "x"
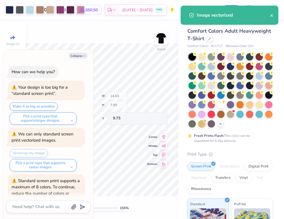
type input "1.54972375527678"
type textarea "x"
type input "1.54972375527678"
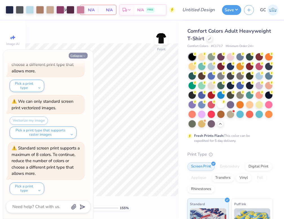
click at [84, 55] on icon "button" at bounding box center [83, 55] width 3 height 3
type textarea "x"
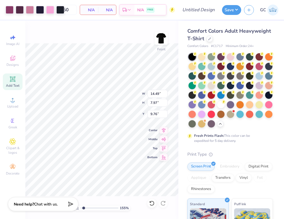
type input "1.54972375527678"
type input "10.53"
type input "5.79"
type input "11.94"
click at [158, 99] on input "5.79" at bounding box center [157, 103] width 20 height 8
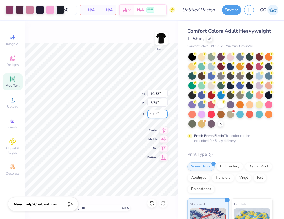
type input "1.39904726196469"
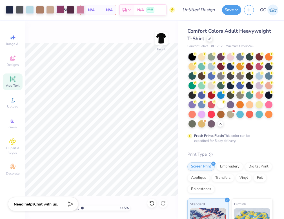
click at [61, 12] on div at bounding box center [60, 9] width 8 height 8
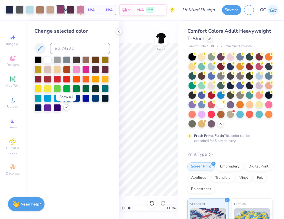
click at [66, 108] on icon at bounding box center [66, 107] width 5 height 5
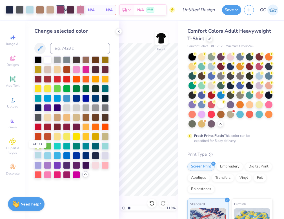
click at [37, 156] on div at bounding box center [37, 154] width 7 height 7
type input "1.1514676402403"
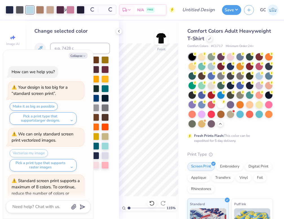
type textarea "x"
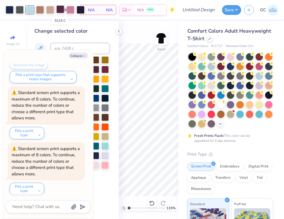
click at [60, 12] on div at bounding box center [60, 9] width 8 height 8
type input "1.1514676402403"
click at [81, 57] on button "Collapse" at bounding box center [78, 56] width 19 height 6
type textarea "x"
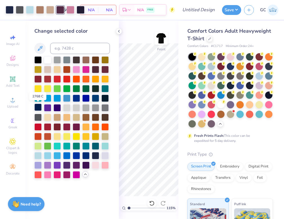
click at [38, 109] on div at bounding box center [37, 107] width 7 height 7
click at [60, 13] on div at bounding box center [60, 10] width 8 height 8
type input "1.1514676402403"
click at [66, 47] on input at bounding box center [80, 48] width 60 height 11
type input "480"
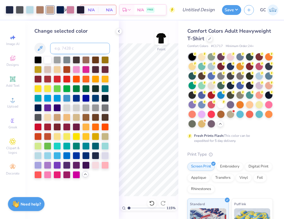
type input "1.1514676402403"
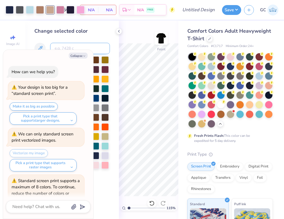
scroll to position [405, 0]
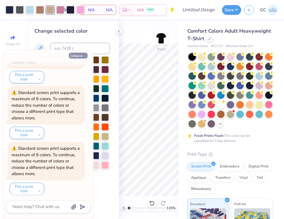
click at [80, 57] on button "Collapse" at bounding box center [78, 56] width 19 height 6
type textarea "x"
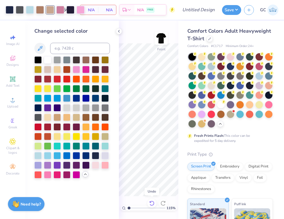
click at [151, 205] on icon at bounding box center [152, 203] width 6 height 6
type input "1.1514676402403"
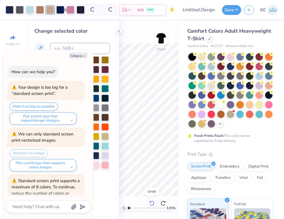
type textarea "x"
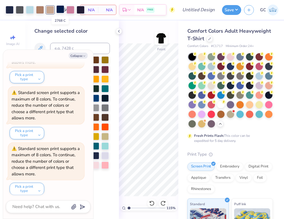
click at [58, 10] on div at bounding box center [60, 9] width 8 height 8
type input "1.1514676402403"
type textarea "x"
click at [65, 46] on input at bounding box center [80, 48] width 60 height 11
type input "479"
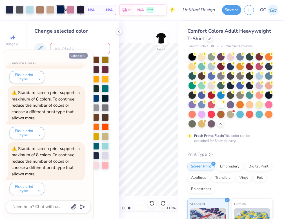
type input "1.1514676402403"
type textarea "x"
type input "1.1514676402403"
type textarea "x"
type input "1.1514676402403"
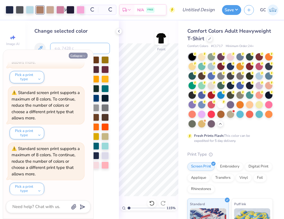
scroll to position [517, 0]
click at [79, 57] on button "Collapse" at bounding box center [78, 56] width 19 height 6
type textarea "x"
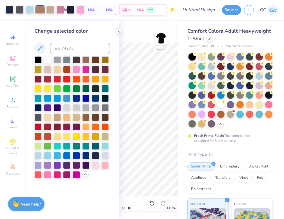
click at [120, 30] on icon at bounding box center [119, 31] width 5 height 5
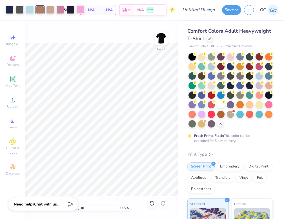
click at [82, 11] on div at bounding box center [81, 9] width 8 height 8
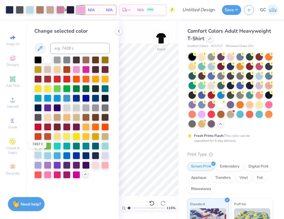
click at [40, 157] on div at bounding box center [37, 154] width 7 height 7
click at [153, 202] on icon at bounding box center [152, 203] width 6 height 6
type input "1.1514676402403"
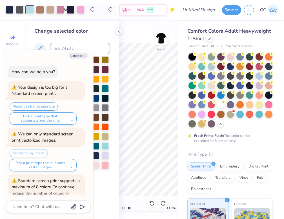
scroll to position [572, 0]
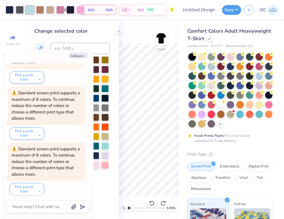
click at [79, 52] on div "Collapse How can we help you? Your design is too big for a “standard screen pri…" at bounding box center [48, 134] width 90 height 169
click at [78, 55] on button "Collapse" at bounding box center [78, 56] width 19 height 6
type textarea "x"
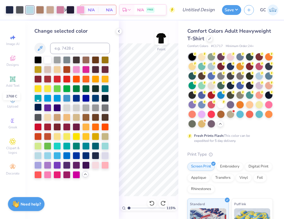
click at [36, 107] on div at bounding box center [37, 107] width 7 height 7
click at [151, 203] on icon at bounding box center [152, 203] width 6 height 6
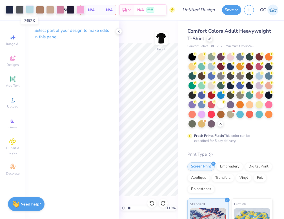
click at [28, 12] on div at bounding box center [30, 9] width 8 height 8
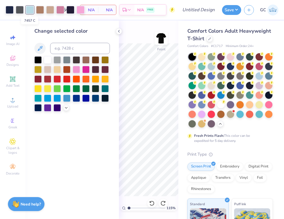
type input "1.1514676402403"
click at [67, 51] on input at bounding box center [80, 48] width 60 height 11
type input "580"
click at [56, 48] on input at bounding box center [80, 48] width 60 height 11
type input "1.1514676402403"
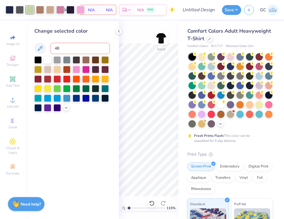
type input "480"
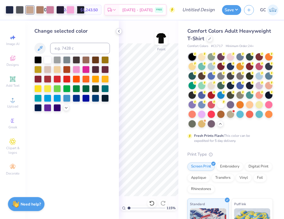
click at [117, 33] on icon at bounding box center [119, 31] width 5 height 5
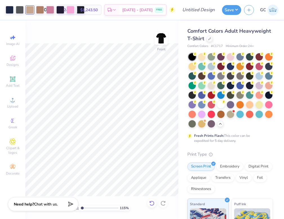
click at [148, 204] on div at bounding box center [151, 203] width 9 height 9
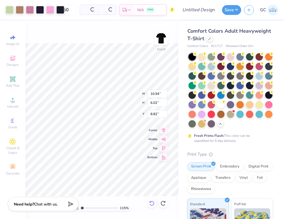
type input "1.1514676402403"
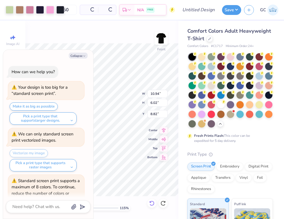
type textarea "x"
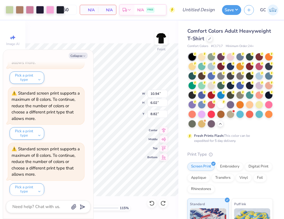
type input "1.1514676402403"
type textarea "x"
type input "1.1514676402403"
type textarea "x"
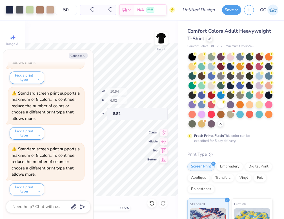
type input "1.1514676402403"
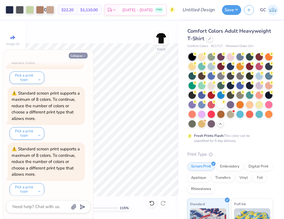
click at [80, 55] on button "Collapse" at bounding box center [78, 56] width 19 height 6
type textarea "x"
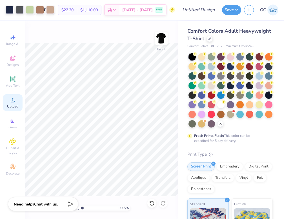
click at [7, 100] on div "Upload" at bounding box center [13, 102] width 20 height 17
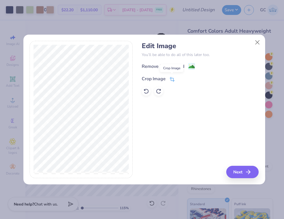
click at [171, 78] on icon at bounding box center [172, 80] width 4 height 4
click at [181, 77] on icon at bounding box center [181, 78] width 3 height 3
click at [195, 64] on div "Remove Background" at bounding box center [200, 66] width 117 height 7
click at [192, 64] on image at bounding box center [191, 67] width 6 height 6
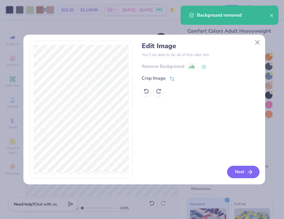
click at [235, 170] on button "Next" at bounding box center [243, 172] width 32 height 12
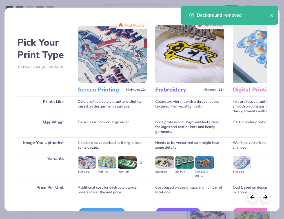
click at [106, 208] on div "Screen Print" at bounding box center [102, 213] width 47 height 11
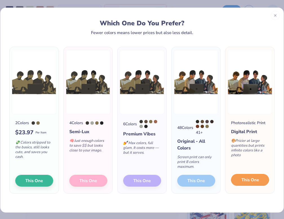
click at [247, 177] on span "This One" at bounding box center [249, 180] width 17 height 6
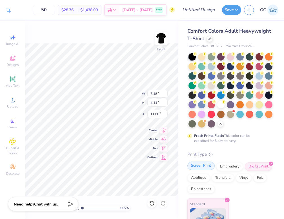
click at [208, 170] on div "Screen Print" at bounding box center [200, 166] width 27 height 8
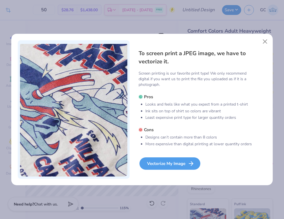
click at [167, 163] on div "Vectorize My Image" at bounding box center [169, 163] width 61 height 12
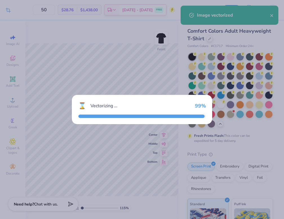
type input "1.1514676402403"
type textarea "x"
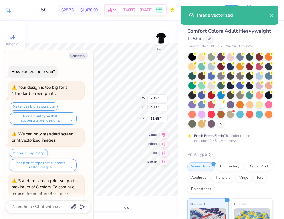
type input "1.1514676402403"
type textarea "x"
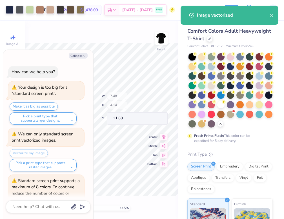
type input "1.1514676402403"
type textarea "x"
type input "1.1514676402403"
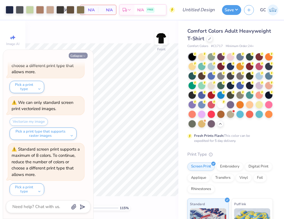
click at [81, 58] on button "Collapse" at bounding box center [78, 56] width 19 height 6
type textarea "x"
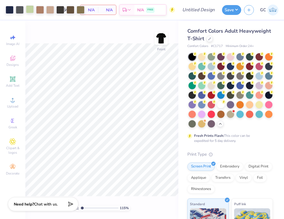
click at [27, 11] on div at bounding box center [30, 9] width 8 height 8
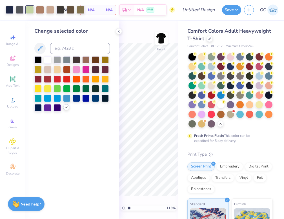
click at [67, 108] on icon at bounding box center [66, 107] width 5 height 5
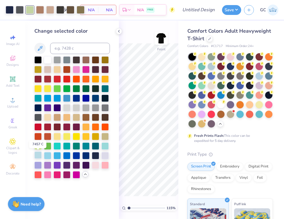
click at [36, 155] on div at bounding box center [37, 154] width 7 height 7
click at [61, 10] on div at bounding box center [60, 9] width 8 height 8
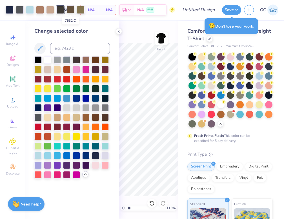
click at [69, 11] on div at bounding box center [70, 9] width 8 height 8
click at [37, 109] on div at bounding box center [37, 107] width 7 height 7
click at [151, 204] on icon at bounding box center [152, 203] width 6 height 6
type input "1.1514676402403"
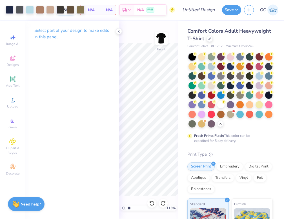
click at [65, 12] on input "50" at bounding box center [66, 10] width 22 height 10
click at [70, 12] on div at bounding box center [70, 9] width 8 height 8
type input "1.1514676402403"
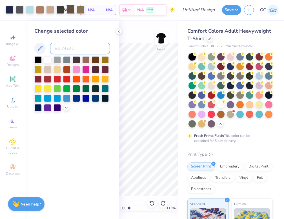
click at [69, 46] on input at bounding box center [80, 48] width 60 height 11
type input "480"
type input "1.1514676402403"
type textarea "x"
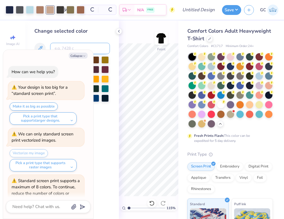
scroll to position [786, 0]
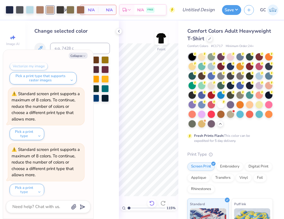
click at [151, 204] on icon at bounding box center [152, 203] width 6 height 6
type input "1.1514676402403"
type textarea "x"
type input "1.1514676402403"
type textarea "x"
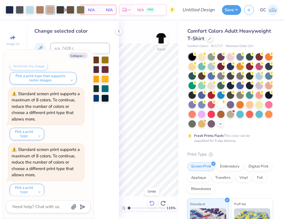
type input "1.1514676402403"
type textarea "x"
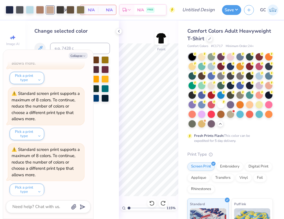
type input "1.1514676402403"
type textarea "x"
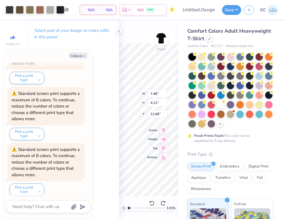
type input "1.1514676402403"
type textarea "x"
type input "1.1514676402403"
type textarea "x"
type input "1.1514676402403"
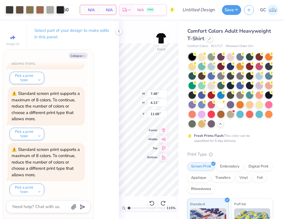
type textarea "x"
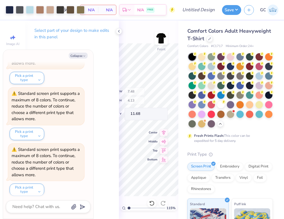
type input "1.1514676402403"
type textarea "x"
type input "1.1514676402403"
type textarea "x"
type input "1.1514676402403"
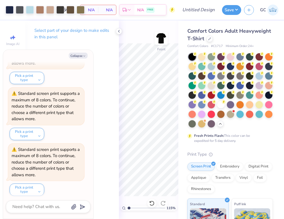
type textarea "x"
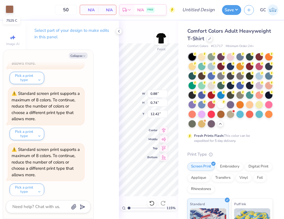
click at [12, 11] on div at bounding box center [10, 9] width 8 height 8
type input "1.1514676402403"
type textarea "x"
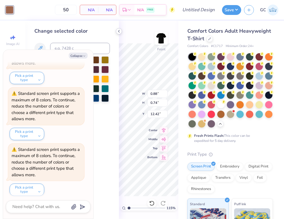
click at [120, 33] on icon at bounding box center [119, 31] width 5 height 5
type input "1.1514676402403"
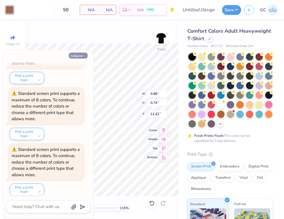
click at [81, 55] on button "Collapse" at bounding box center [78, 56] width 19 height 6
type textarea "x"
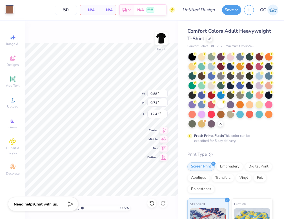
type input "1.1514676402403"
type input "10.28"
type input "8.10"
type input "6.74"
click at [49, 12] on div at bounding box center [50, 9] width 8 height 8
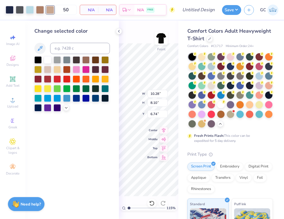
type input "1.1514676402403"
type input "0.77"
type input "0.82"
type input "12.43"
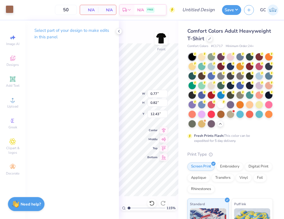
click at [9, 10] on div at bounding box center [10, 9] width 8 height 8
type input "1.1514676402403"
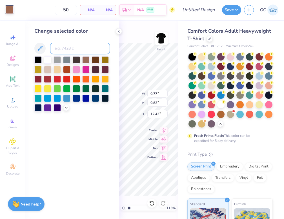
click at [63, 50] on input at bounding box center [80, 48] width 60 height 11
type input "480"
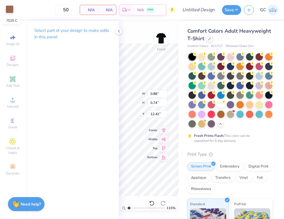
click at [13, 11] on div at bounding box center [10, 9] width 8 height 8
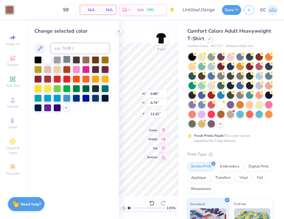
click at [68, 56] on div at bounding box center [66, 59] width 7 height 7
click at [66, 49] on input at bounding box center [80, 48] width 60 height 11
type input "1.1514676402403"
type textarea "x"
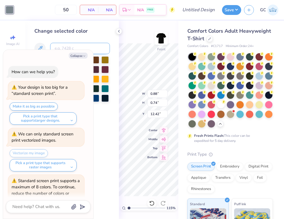
scroll to position [897, 0]
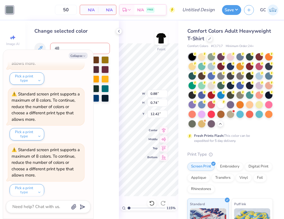
type input "480"
type input "1.1514676402403"
type textarea "x"
click at [75, 57] on button "Collapse" at bounding box center [78, 56] width 19 height 6
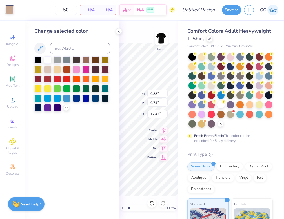
type input "1.1514676402403"
type textarea "x"
type input "1.1514676402403"
type textarea "x"
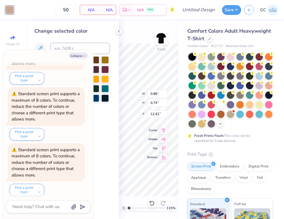
type input "1.1514676402403"
type textarea "x"
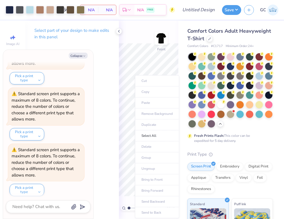
click at [141, 34] on div "115 % Front" at bounding box center [148, 120] width 59 height 198
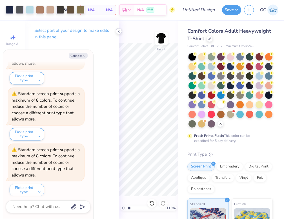
click at [120, 31] on icon at bounding box center [119, 31] width 5 height 5
type input "1.1514676402403"
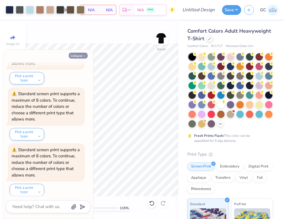
click at [83, 56] on polyline "button" at bounding box center [84, 56] width 2 height 1
type textarea "x"
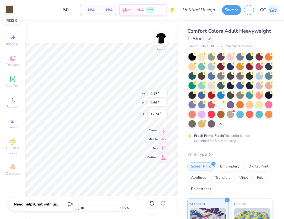
click at [8, 13] on div at bounding box center [10, 9] width 8 height 8
type input "1.1514676402403"
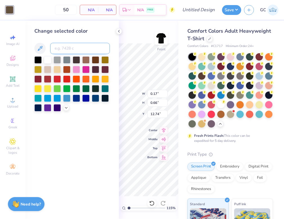
click at [63, 48] on input at bounding box center [80, 48] width 60 height 11
type input "480"
click at [120, 43] on div "115 % Front W 0.17 0.17 " H 0.66 0.66 " Y 12.74 12.74 " Center Middle Top Bottom" at bounding box center [148, 120] width 59 height 198
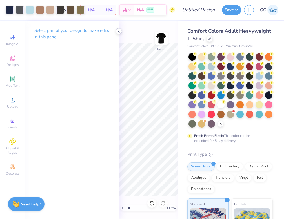
click at [119, 32] on polyline at bounding box center [118, 31] width 1 height 2
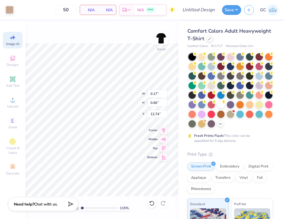
type input "1.1514676402403"
type input "0.71"
type input "1.12"
type input "12.13"
click at [8, 8] on div at bounding box center [10, 9] width 8 height 8
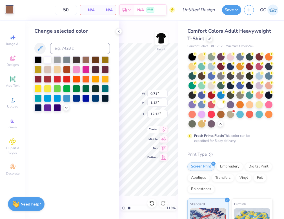
type input "1.1514676402403"
type input "0.60"
type input "1.43"
type input "12.63"
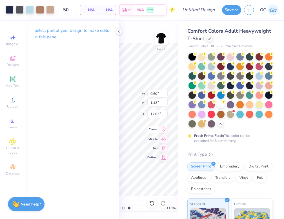
type input "1.1514676402403"
type input "10.28"
type input "8.10"
type input "6.74"
click at [159, 127] on div "Center" at bounding box center [157, 129] width 20 height 7
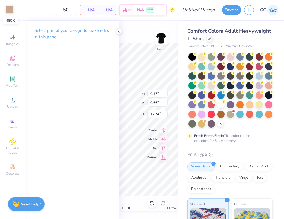
click at [9, 10] on div at bounding box center [10, 9] width 8 height 8
type input "1.1514676402403"
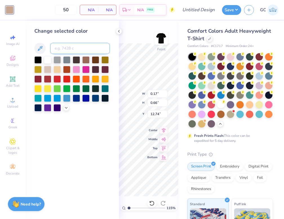
click at [60, 50] on input at bounding box center [80, 48] width 60 height 11
type input "7525"
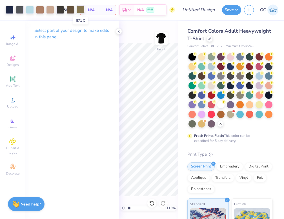
click at [80, 8] on div at bounding box center [81, 9] width 8 height 8
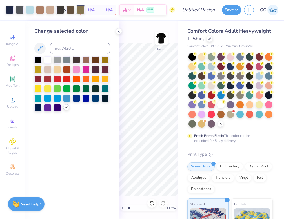
click at [65, 108] on icon at bounding box center [66, 107] width 5 height 5
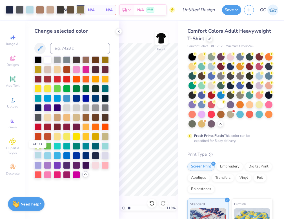
click at [38, 157] on div at bounding box center [37, 154] width 7 height 7
type input "1.1514676402403"
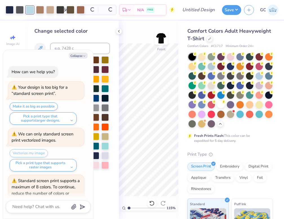
type textarea "x"
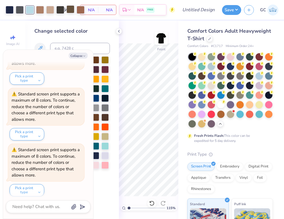
click at [71, 9] on div at bounding box center [70, 9] width 8 height 8
type input "1.1514676402403"
type textarea "x"
click at [76, 45] on input at bounding box center [80, 48] width 60 height 11
type input "479"
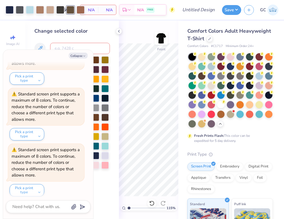
type input "1.1514676402403"
type textarea "x"
type input "1.1514676402403"
type textarea "x"
type input "1.1514676402403"
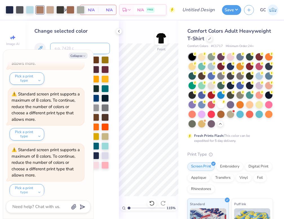
type textarea "x"
click at [120, 31] on icon at bounding box center [119, 31] width 5 height 5
type input "1.1514676402403"
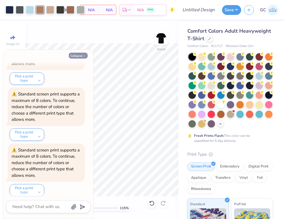
click at [83, 57] on icon "button" at bounding box center [83, 55] width 3 height 3
type textarea "x"
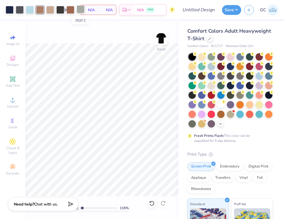
click at [77, 12] on div at bounding box center [81, 9] width 8 height 8
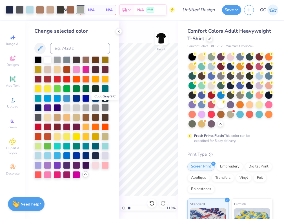
click at [104, 105] on div at bounding box center [104, 107] width 7 height 7
click at [16, 11] on div at bounding box center [20, 9] width 8 height 8
click at [78, 12] on div at bounding box center [81, 9] width 8 height 8
click at [36, 117] on div at bounding box center [37, 116] width 7 height 7
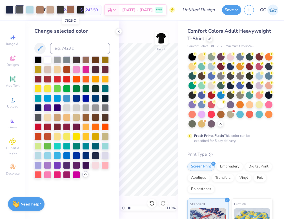
click at [68, 9] on div at bounding box center [70, 9] width 8 height 8
click at [86, 61] on div at bounding box center [85, 59] width 7 height 7
click at [39, 10] on div at bounding box center [40, 9] width 8 height 8
click at [86, 61] on div at bounding box center [85, 59] width 7 height 7
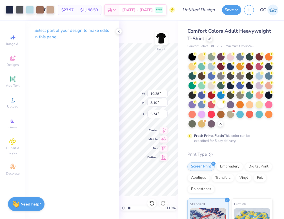
type input "1.1514676402403"
click at [161, 110] on div "115 % Front W 10.28 10.28 " H 8.10 8.10 " Y 1.37 1.37 " Center Middle Top Bottom" at bounding box center [148, 120] width 59 height 198
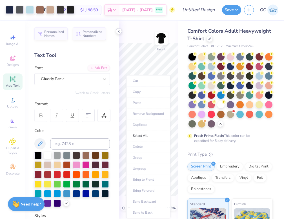
click at [120, 32] on icon at bounding box center [119, 31] width 5 height 5
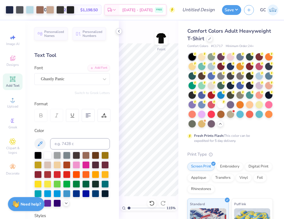
click at [119, 30] on icon at bounding box center [119, 31] width 5 height 5
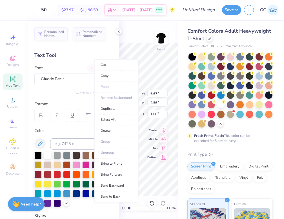
click at [132, 35] on div "115 % Front W 6.67 6.67 " H 2.56 2.56 " Y 1.08 1.08 " Center Middle Top Bottom" at bounding box center [148, 120] width 59 height 198
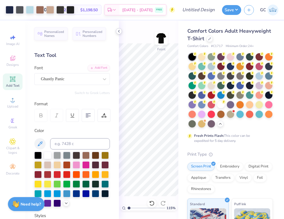
click at [117, 31] on icon at bounding box center [119, 31] width 5 height 5
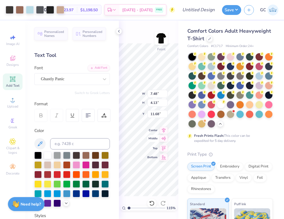
type input "1.1514676402403"
type input "10.28"
type input "8.10"
type input "3.00"
click at [118, 32] on icon at bounding box center [119, 31] width 5 height 5
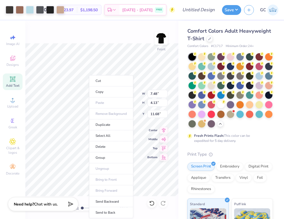
type input "1.1514676402403"
type input "10.28"
type input "8.10"
type input "3.00"
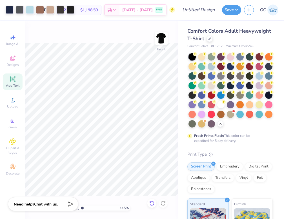
click at [152, 203] on icon at bounding box center [152, 203] width 6 height 6
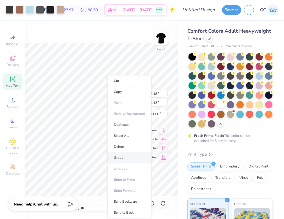
click at [116, 157] on li "Group" at bounding box center [129, 157] width 44 height 11
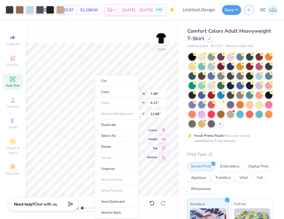
type input "1.1514676402403"
type input "10.28"
type input "8.10"
type input "3.00"
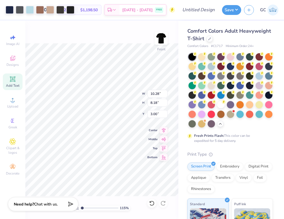
type input "1.1514676402403"
type input "11.63"
type input "9.26"
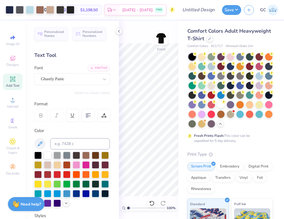
drag, startPoint x: 128, startPoint y: 207, endPoint x: 120, endPoint y: 206, distance: 8.3
type input "1"
click at [127, 206] on input "range" at bounding box center [146, 207] width 38 height 5
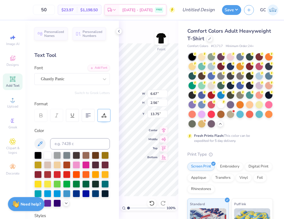
click at [100, 115] on div at bounding box center [103, 115] width 13 height 13
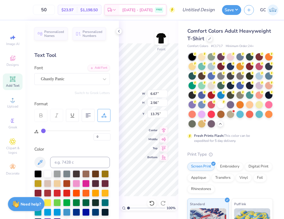
click at [41, 130] on input "range" at bounding box center [75, 130] width 69 height 1
type input "3"
type input "4"
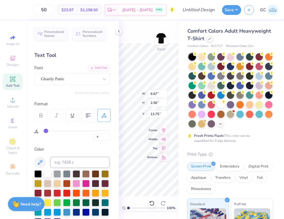
type input "6"
type input "9"
type input "11"
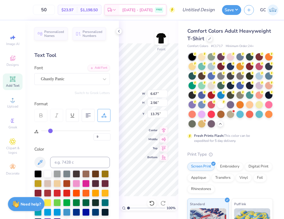
type input "11"
type input "12"
type input "13"
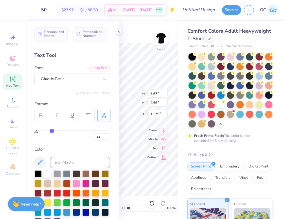
type input "14"
type input "15"
type input "16"
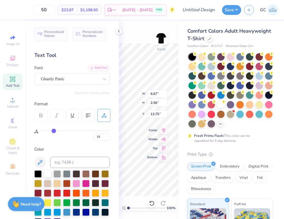
type input "16"
type input "17"
type input "18"
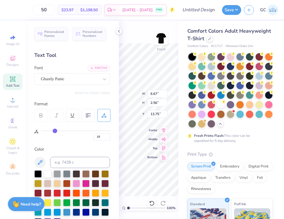
drag, startPoint x: 45, startPoint y: 131, endPoint x: 55, endPoint y: 132, distance: 10.4
type input "18"
click at [55, 131] on input "range" at bounding box center [75, 130] width 69 height 1
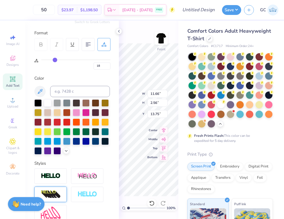
scroll to position [109, 0]
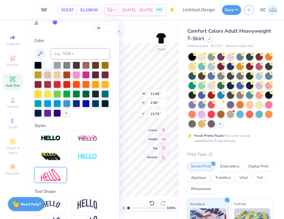
click at [49, 181] on img at bounding box center [51, 175] width 20 height 12
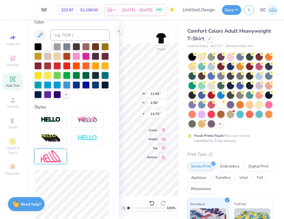
type input "6.67"
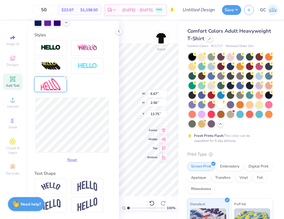
type input "2.46"
type input "13.80"
type input "8.28"
type input "1.54"
type input "14.26"
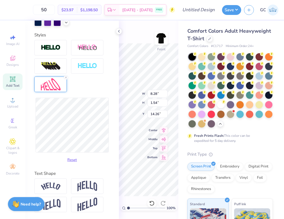
type input "9.22"
type input "1.34"
type input "14.36"
click at [102, 140] on div "Personalized Names Personalized Numbers Text Tool Add Font Font Ghastly Panic S…" at bounding box center [71, 120] width 93 height 198
type input "9.03"
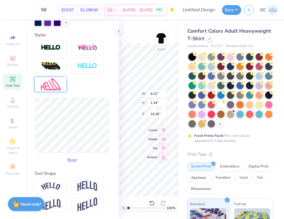
type input "1.57"
type input "14.24"
type input "8.70"
type input "1.76"
type input "14.15"
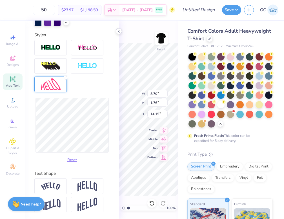
click at [121, 31] on icon at bounding box center [119, 31] width 5 height 5
click at [91, 125] on div "50 $23.97 Per Item $1,198.50 Total Est. Delivery [DATE] - [DATE] FREE Design Ti…" at bounding box center [142, 109] width 284 height 219
click at [118, 31] on icon at bounding box center [119, 31] width 5 height 5
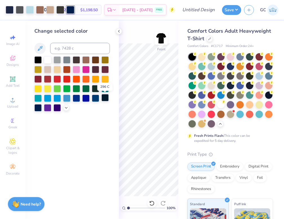
click at [105, 98] on div at bounding box center [104, 97] width 7 height 7
click at [7, 10] on div at bounding box center [10, 9] width 8 height 8
click at [104, 99] on div at bounding box center [104, 97] width 7 height 7
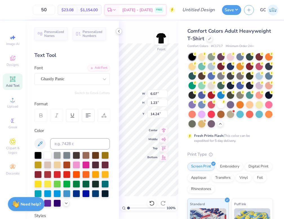
click at [120, 32] on icon at bounding box center [119, 31] width 5 height 5
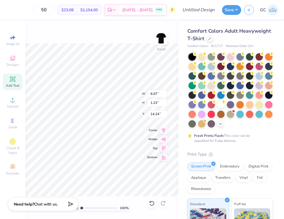
click at [120, 32] on div "100 % Front W 6.07 6.07 " H 1.23 1.23 " Y 14.24 14.24 " Center Middle Top Bottom" at bounding box center [101, 120] width 153 height 198
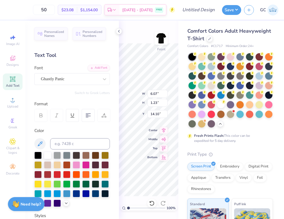
click at [97, 123] on div "Personalized Names Personalized Numbers Text Tool Add Font Font Ghastly Panic S…" at bounding box center [71, 120] width 93 height 198
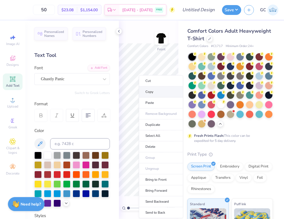
click at [167, 92] on li "Copy" at bounding box center [161, 91] width 44 height 11
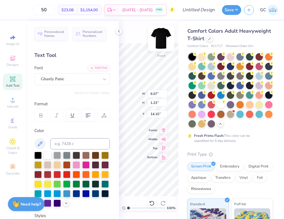
click at [162, 41] on img at bounding box center [161, 38] width 23 height 23
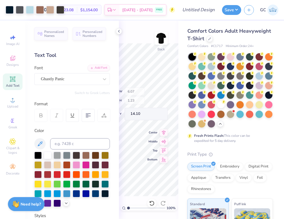
click at [117, 32] on icon at bounding box center [119, 31] width 5 height 5
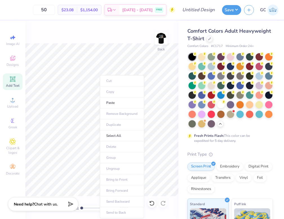
drag, startPoint x: 117, startPoint y: 32, endPoint x: 109, endPoint y: 102, distance: 70.5
click at [108, 80] on ul "Cut Copy Paste Remove Background Duplicate Select All Delete Group Ungroup Brin…" at bounding box center [122, 146] width 44 height 143
click at [109, 102] on li "Paste" at bounding box center [122, 102] width 44 height 11
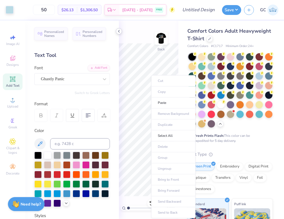
click at [119, 32] on icon at bounding box center [119, 31] width 5 height 5
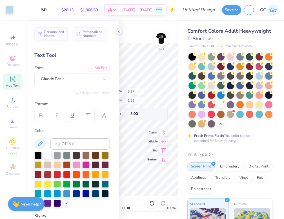
type input "3.00"
click at [138, 35] on div "100 % Back" at bounding box center [148, 120] width 59 height 198
click at [119, 32] on icon at bounding box center [119, 31] width 5 height 5
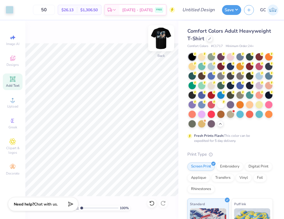
click at [157, 44] on img at bounding box center [161, 38] width 23 height 23
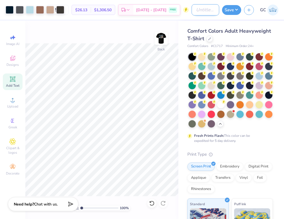
click at [191, 7] on input "Design Title" at bounding box center [205, 9] width 28 height 11
type input "dj collective shirt"
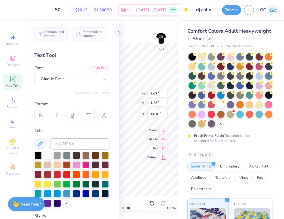
scroll to position [5, 1]
type textarea "CDJ on deck"
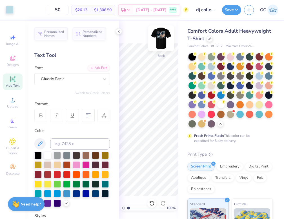
click at [157, 45] on img at bounding box center [161, 38] width 23 height 23
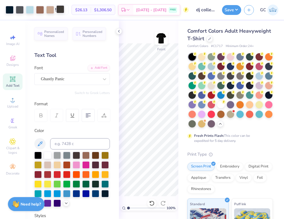
click at [62, 11] on div at bounding box center [60, 9] width 8 height 8
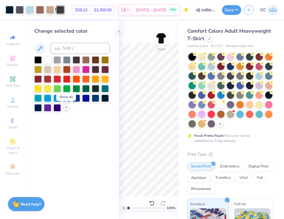
click at [64, 108] on icon at bounding box center [66, 107] width 5 height 5
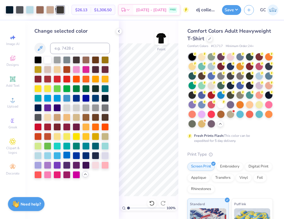
click at [69, 156] on div at bounding box center [66, 154] width 7 height 7
click at [83, 157] on div at bounding box center [85, 154] width 7 height 7
click at [19, 10] on div at bounding box center [20, 9] width 8 height 8
click at [96, 146] on div at bounding box center [95, 145] width 7 height 7
click at [59, 12] on div at bounding box center [60, 9] width 8 height 8
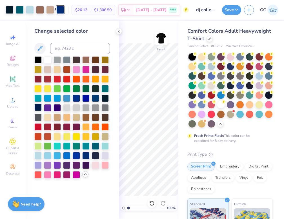
click at [39, 106] on div at bounding box center [37, 107] width 7 height 7
click at [8, 11] on div at bounding box center [10, 9] width 8 height 8
click at [37, 106] on div at bounding box center [37, 107] width 7 height 7
click at [118, 31] on polyline at bounding box center [118, 31] width 1 height 2
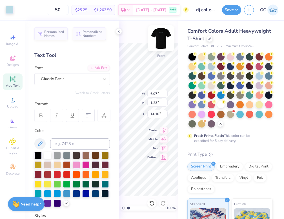
click at [109, 125] on div "Art colors 50 $25.25 Per Item $1,262.50 Total Est. Delivery Sep 19 - 22 FREE De…" at bounding box center [142, 109] width 284 height 219
type input "13.75"
type textarea "CDJ"
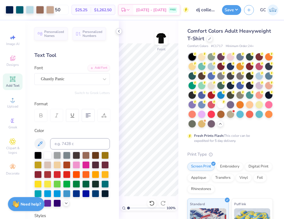
click at [118, 31] on icon at bounding box center [119, 31] width 5 height 5
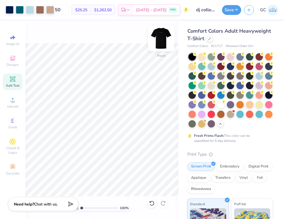
click at [159, 35] on img at bounding box center [161, 38] width 23 height 23
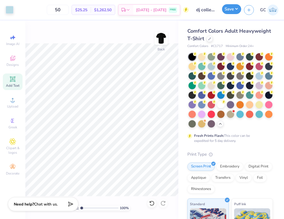
click at [231, 10] on button "Save" at bounding box center [231, 9] width 19 height 10
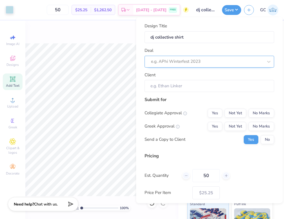
click at [212, 64] on div at bounding box center [207, 62] width 112 height 8
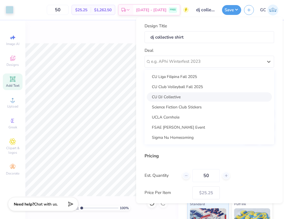
click at [178, 98] on div "CU DJ Collective" at bounding box center [209, 96] width 125 height 9
type input "[PERSON_NAME]"
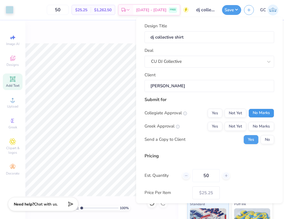
click at [262, 112] on button "No Marks" at bounding box center [261, 112] width 26 height 9
click at [253, 122] on button "No Marks" at bounding box center [261, 126] width 26 height 9
click at [264, 142] on button "No" at bounding box center [267, 139] width 14 height 9
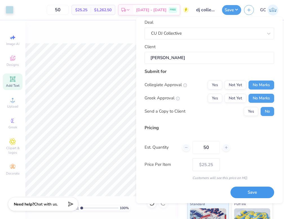
click at [249, 195] on button "Save" at bounding box center [252, 193] width 44 height 12
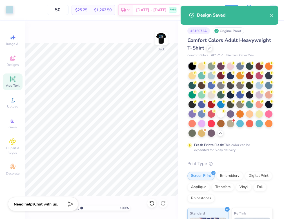
type input "– –"
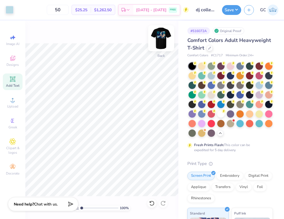
click at [161, 39] on img at bounding box center [161, 38] width 23 height 23
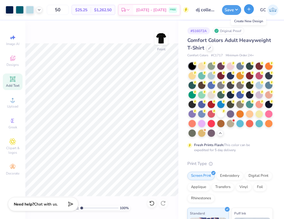
click at [247, 10] on icon "button" at bounding box center [248, 9] width 5 height 5
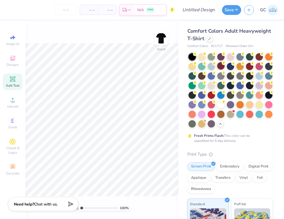
click at [224, 69] on div at bounding box center [220, 65] width 7 height 7
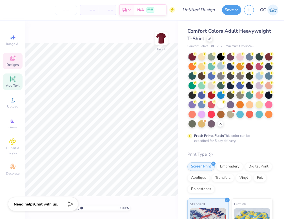
click at [10, 58] on icon at bounding box center [12, 58] width 7 height 7
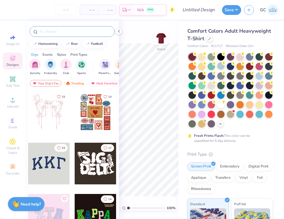
click at [64, 33] on input "text" at bounding box center [75, 32] width 72 height 6
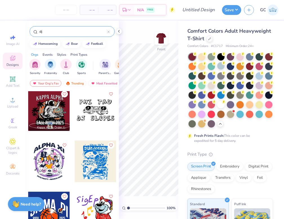
scroll to position [54, 0]
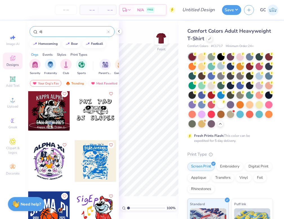
type input "dj"
click at [88, 156] on div at bounding box center [96, 161] width 42 height 42
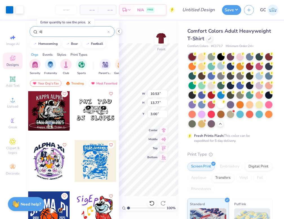
click at [119, 33] on icon at bounding box center [119, 31] width 5 height 5
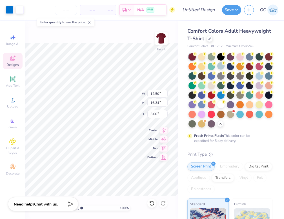
type input "12.50"
type input "16.34"
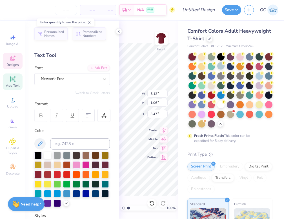
scroll to position [5, 1]
type textarea "CDJ PRESENT"
type input "6.71"
type input "1.25"
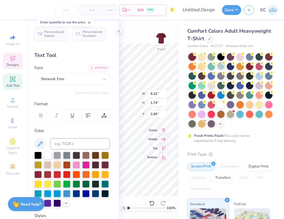
type input "3.48"
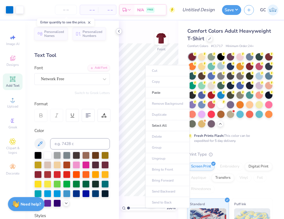
click at [118, 31] on icon at bounding box center [119, 31] width 5 height 5
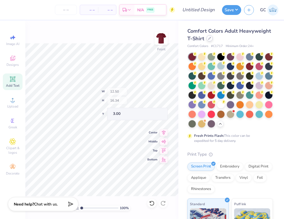
click at [211, 38] on icon at bounding box center [209, 38] width 3 height 3
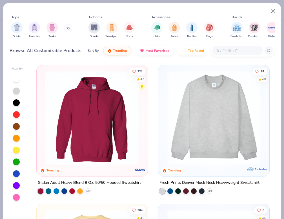
click at [84, 89] on img at bounding box center [91, 118] width 99 height 94
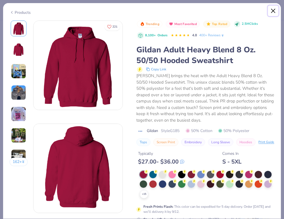
click at [272, 10] on button "Close" at bounding box center [273, 11] width 11 height 11
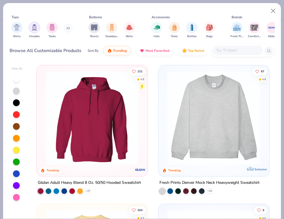
click at [32, 29] on img "filter for Hoodies" at bounding box center [34, 27] width 6 height 6
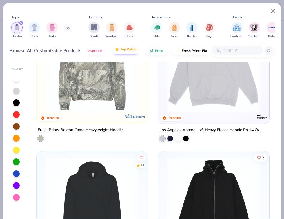
scroll to position [0, 68]
click at [160, 50] on span "Price" at bounding box center [159, 49] width 8 height 5
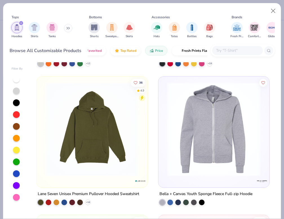
scroll to position [965, 0]
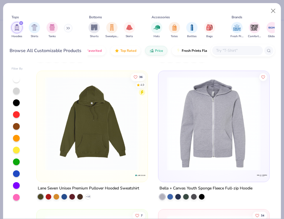
click at [82, 137] on img at bounding box center [91, 123] width 99 height 94
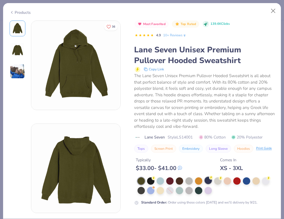
click at [209, 184] on div at bounding box center [207, 180] width 7 height 7
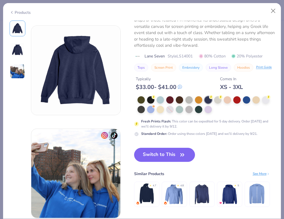
scroll to position [95, 0]
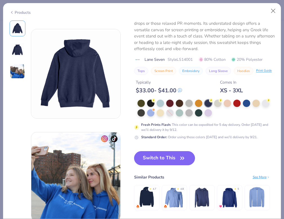
click at [165, 153] on button "Switch to This" at bounding box center [164, 158] width 61 height 14
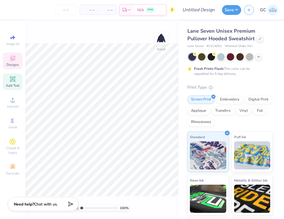
click at [10, 63] on span "Designs" at bounding box center [12, 64] width 12 height 5
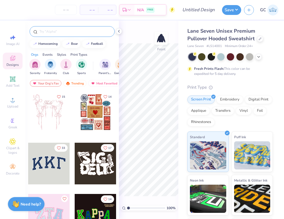
click at [67, 32] on input "text" at bounding box center [75, 32] width 72 height 6
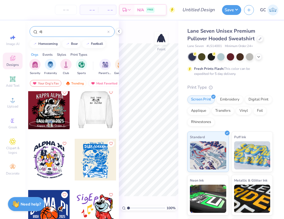
scroll to position [55, 0]
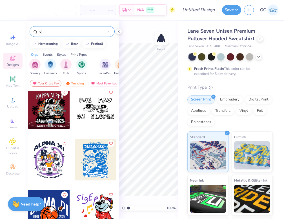
click at [64, 32] on input "dj" at bounding box center [73, 32] width 68 height 6
type input "d"
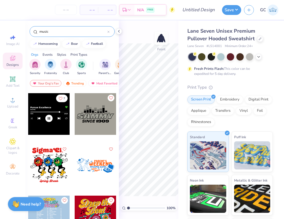
scroll to position [100, 0]
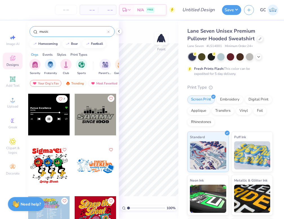
type input "music"
click at [103, 117] on div at bounding box center [96, 115] width 42 height 42
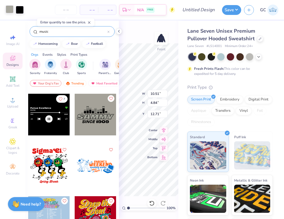
click at [11, 12] on div at bounding box center [10, 9] width 8 height 8
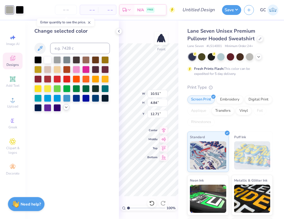
click at [65, 110] on div at bounding box center [71, 83] width 75 height 55
click at [66, 109] on icon at bounding box center [66, 107] width 5 height 5
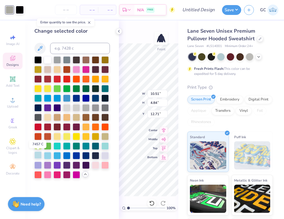
click at [38, 156] on div at bounding box center [37, 154] width 7 height 7
click at [20, 10] on div at bounding box center [20, 9] width 8 height 8
click at [46, 61] on div at bounding box center [47, 59] width 7 height 7
click at [118, 31] on icon at bounding box center [119, 31] width 5 height 5
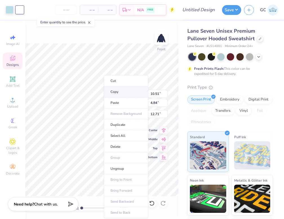
click at [134, 93] on li "Copy" at bounding box center [126, 91] width 44 height 11
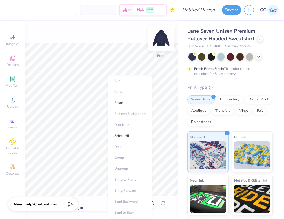
click at [162, 39] on img at bounding box center [161, 38] width 23 height 23
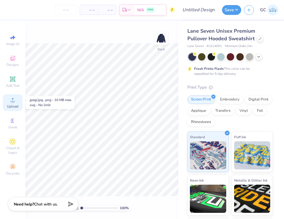
click at [11, 104] on span "Upload" at bounding box center [12, 106] width 11 height 5
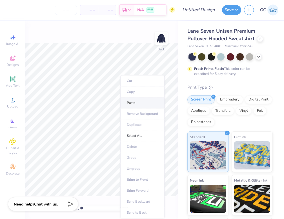
click at [131, 104] on li "Paste" at bounding box center [142, 102] width 44 height 11
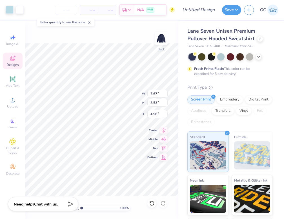
type input "7.67"
type input "3.53"
type input "4.96"
type input "3.00"
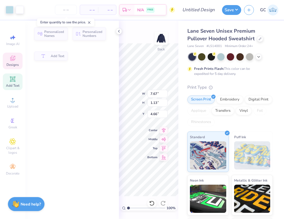
type input "1.13"
type input "4.66"
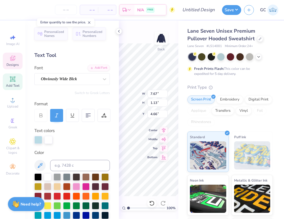
scroll to position [5, 1]
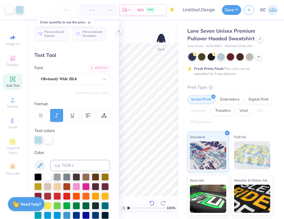
click at [153, 204] on icon at bounding box center [151, 203] width 5 height 5
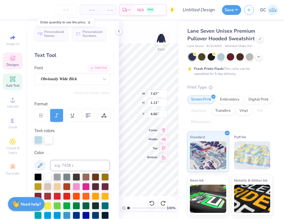
type textarea "AMMY"
click at [160, 111] on div "100 % Back W 7.67 7.67 " H 1.13 1.13 " Y 4.66 4.66 " Center Middle Top Bottom" at bounding box center [148, 120] width 59 height 198
click at [150, 112] on div "100 % Back W 6.48 6.48 " H 1.08 1.08 " Y 4.68 4.68 " Center Middle Top Bottom" at bounding box center [148, 120] width 59 height 198
type textarea "CDJ Collective"
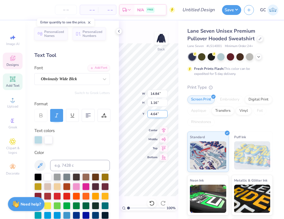
scroll to position [5, 1]
type textarea "CDJ CC"
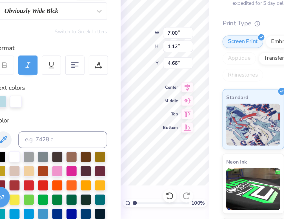
scroll to position [0, 0]
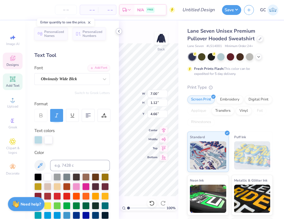
click at [117, 30] on icon at bounding box center [119, 31] width 5 height 5
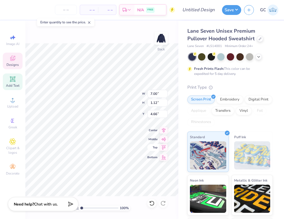
scroll to position [5, 1]
type textarea "CDJ COLLECTIVE"
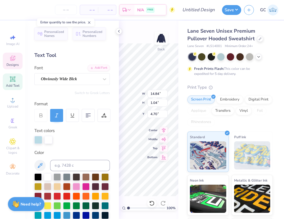
type input "11.96"
type input "0.84"
type input "4.90"
click at [154, 112] on div "100 % Back W 11.96 11.96 " H 0.84 0.84 " Y 4.90 4.90 " Center Middle Top Bottom" at bounding box center [148, 120] width 59 height 198
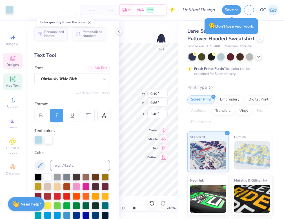
click at [136, 102] on div "246 % Back W 0.40 0.40 " H 0.86 0.86 " Y 3.48 3.48 " Center Middle Top Bottom" at bounding box center [148, 120] width 59 height 198
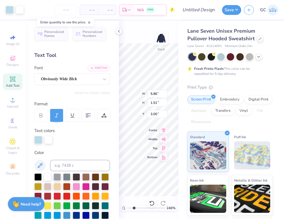
type input "2.45970664061732"
type input "2.82"
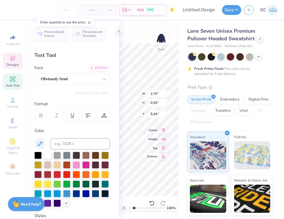
scroll to position [5, 1]
type input "2.45970664061732"
type textarea "1"
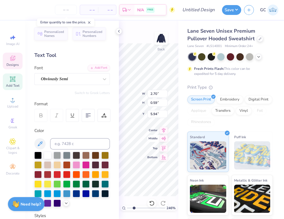
type input "2.45970664061732"
type textarea "11"
type input "2.45970664061732"
type textarea "116"
type input "2.45970664061732"
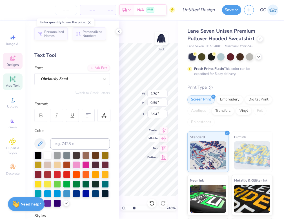
type textarea "116T"
type input "2.45970664061732"
type textarea "116TH"
type input "2.45970664061732"
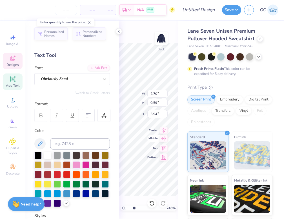
type textarea "116TH"
type input "2.45970664061732"
type textarea "116TH &"
type input "2.45970664061732"
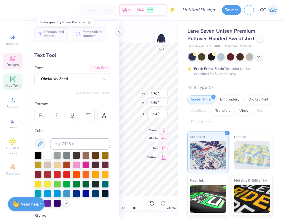
type textarea "116TH & B"
type input "2.45970664061732"
type textarea "116TH & BR"
type input "2.45970664061732"
type textarea "116TH & BRO"
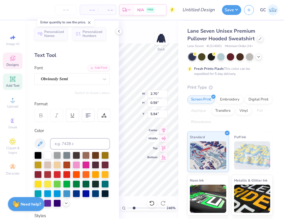
type input "2.45970664061732"
type textarea "116TH & BROAD"
type input "2.45970664061732"
type textarea "116TH & BROADW"
type input "2.45970664061732"
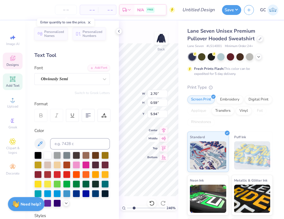
type textarea "116TH & BROADWA"
type input "2.45970664061732"
type textarea "116TH & BROADWAY"
click at [118, 31] on polyline at bounding box center [118, 31] width 1 height 2
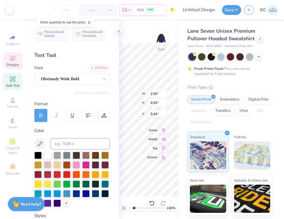
type input "2.45970664061732"
type input "7.28"
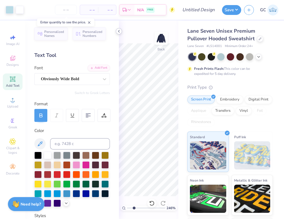
click at [119, 30] on icon at bounding box center [119, 31] width 5 height 5
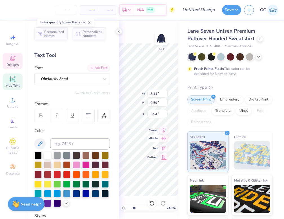
click at [149, 137] on div "246 % Back W 8.44 8.44 " H 0.59 0.59 " Y 5.94 5.94 " Center Middle Top Bottom" at bounding box center [148, 120] width 59 height 198
type input "2.45970664061732"
type input "5.35"
click at [117, 30] on icon at bounding box center [119, 31] width 5 height 5
click at [159, 140] on div "246 % Back W 8.44 8.44 " H 0.59 0.59 " Y 5.35 5.35 " Center Middle Top Bottom" at bounding box center [148, 120] width 59 height 198
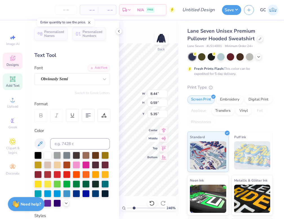
type input "2.45970664061732"
type input "5.53"
click at [117, 29] on icon at bounding box center [119, 31] width 5 height 5
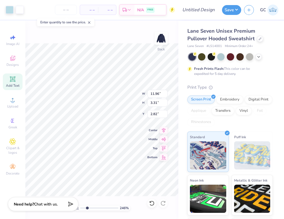
type input "2.45970664061732"
type input "8.93"
type input "2.47"
type input "3.66"
click at [151, 200] on div at bounding box center [151, 203] width 9 height 9
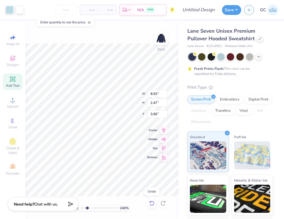
type input "2.45970664061732"
type input "11.96"
type input "3.31"
type input "2.82"
drag, startPoint x: 86, startPoint y: 208, endPoint x: 77, endPoint y: 208, distance: 9.9
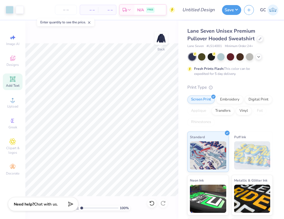
type input "1"
click at [80, 208] on input "range" at bounding box center [99, 207] width 38 height 5
click at [258, 59] on div at bounding box center [258, 56] width 6 height 6
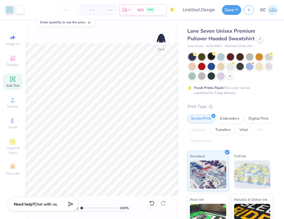
click at [212, 57] on div at bounding box center [210, 56] width 7 height 7
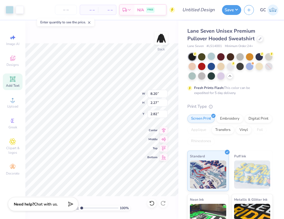
type input "8.20"
type input "2.27"
type input "3.00"
click at [19, 11] on div at bounding box center [20, 9] width 8 height 8
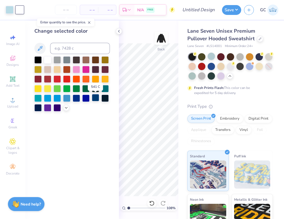
click at [93, 98] on div at bounding box center [95, 97] width 7 height 7
click at [64, 107] on icon at bounding box center [66, 107] width 5 height 5
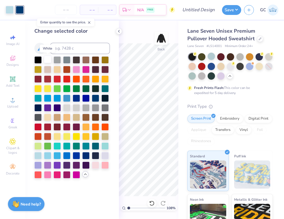
click at [47, 57] on div at bounding box center [47, 59] width 7 height 7
click at [96, 155] on div at bounding box center [95, 154] width 7 height 7
click at [68, 156] on div at bounding box center [66, 154] width 7 height 7
click at [82, 166] on div at bounding box center [85, 164] width 7 height 7
click at [67, 166] on div at bounding box center [66, 164] width 7 height 7
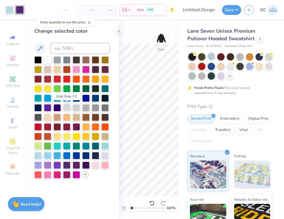
click at [63, 107] on div at bounding box center [66, 107] width 7 height 7
click at [11, 11] on div at bounding box center [10, 9] width 8 height 8
click at [95, 101] on div at bounding box center [95, 97] width 7 height 7
click at [117, 30] on icon at bounding box center [119, 31] width 5 height 5
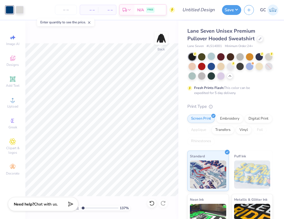
type input "1.36946087261594"
click at [214, 13] on input "Design Title" at bounding box center [205, 9] width 28 height 11
type input "CDJ COLLECTIVE HOODIE"
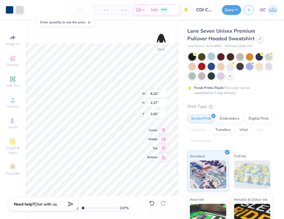
type input "6.39"
type input "1.77"
click at [234, 11] on button "Save" at bounding box center [231, 9] width 19 height 10
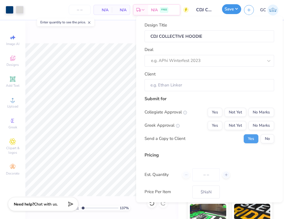
type input "0"
click at [261, 129] on button "No Marks" at bounding box center [261, 125] width 26 height 9
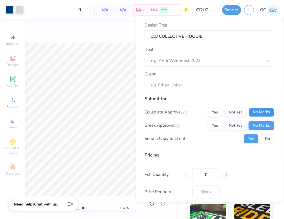
click at [256, 113] on button "No Marks" at bounding box center [261, 112] width 26 height 9
click at [265, 140] on button "No" at bounding box center [267, 138] width 14 height 9
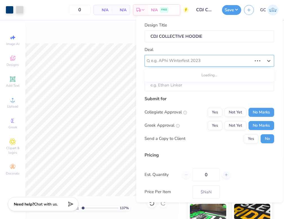
click at [203, 59] on div at bounding box center [201, 61] width 101 height 8
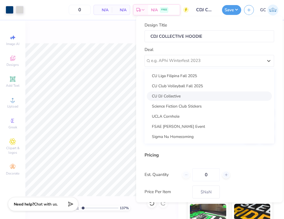
click at [182, 95] on div "CU DJ Collective" at bounding box center [209, 95] width 125 height 9
type input "Dee Jay"
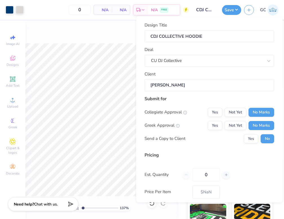
click at [175, 84] on input "Dee Jay" at bounding box center [208, 85] width 129 height 12
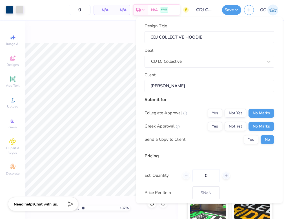
scroll to position [28, 0]
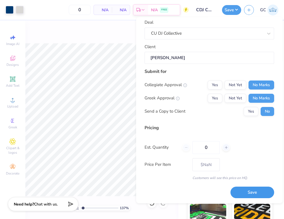
click at [256, 193] on button "Save" at bounding box center [252, 193] width 44 height 12
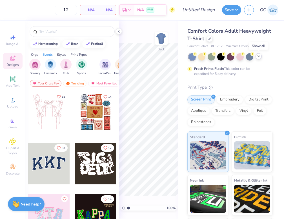
click at [260, 57] on icon at bounding box center [258, 56] width 5 height 5
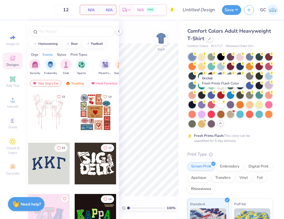
click at [265, 89] on div at bounding box center [268, 84] width 7 height 7
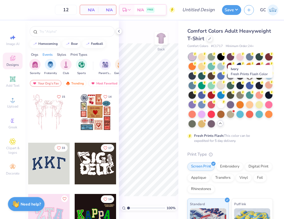
click at [224, 86] on div at bounding box center [220, 84] width 7 height 7
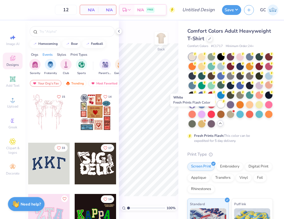
click at [217, 108] on div at bounding box center [220, 103] width 7 height 7
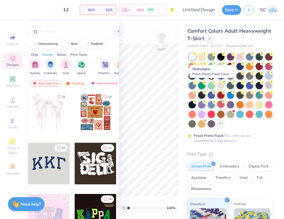
click at [265, 79] on div at bounding box center [268, 75] width 7 height 7
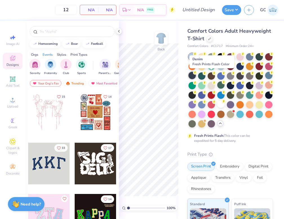
click at [196, 78] on div at bounding box center [191, 75] width 7 height 7
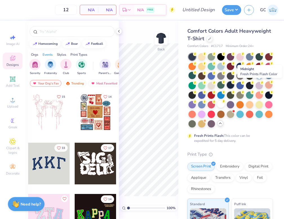
click at [234, 86] on div at bounding box center [230, 84] width 7 height 7
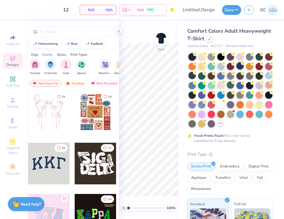
click at [243, 66] on div at bounding box center [239, 65] width 7 height 7
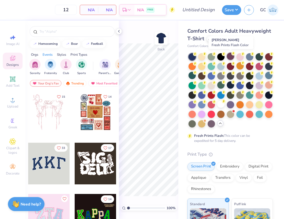
click at [231, 57] on div at bounding box center [230, 56] width 7 height 7
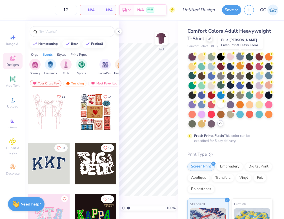
click at [241, 55] on div at bounding box center [239, 56] width 7 height 7
click at [119, 32] on icon at bounding box center [119, 31] width 5 height 5
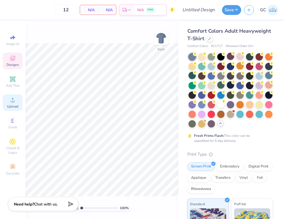
click at [6, 101] on div "Upload" at bounding box center [13, 102] width 20 height 17
click at [213, 40] on div at bounding box center [209, 38] width 6 height 6
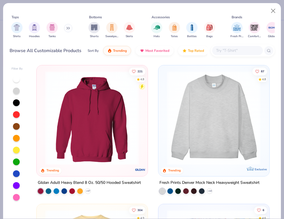
click at [107, 104] on img at bounding box center [91, 118] width 99 height 94
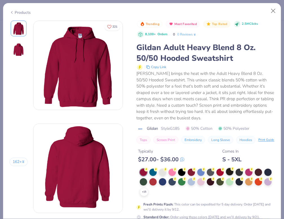
click at [229, 175] on div at bounding box center [229, 171] width 7 height 7
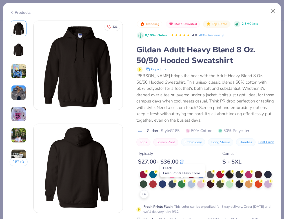
click at [184, 178] on div at bounding box center [181, 173] width 7 height 7
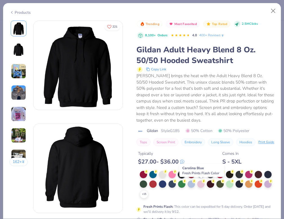
click at [202, 178] on div at bounding box center [200, 173] width 7 height 7
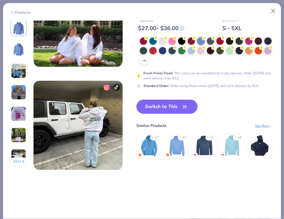
scroll to position [534, 0]
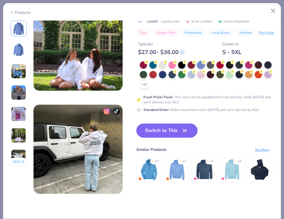
click at [167, 132] on button "Switch to This" at bounding box center [166, 131] width 61 height 14
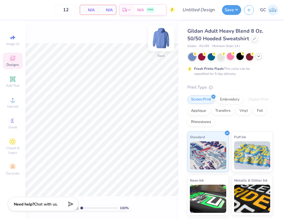
click at [159, 42] on img at bounding box center [161, 38] width 23 height 23
click at [12, 102] on circle at bounding box center [12, 101] width 3 height 3
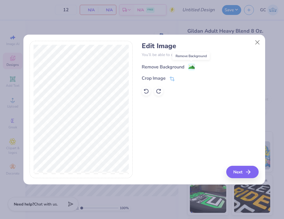
click at [191, 67] on image at bounding box center [191, 67] width 6 height 6
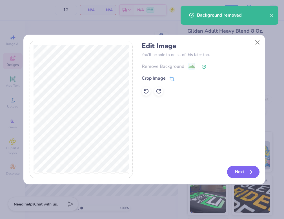
click at [243, 173] on button "Next" at bounding box center [243, 172] width 32 height 12
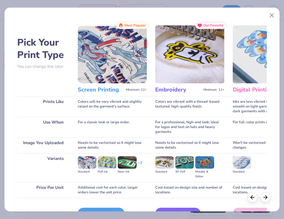
scroll to position [33, 0]
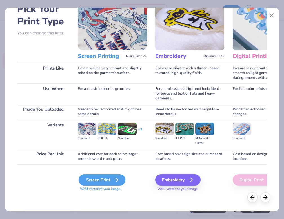
click at [85, 181] on div "Screen Print" at bounding box center [102, 179] width 47 height 11
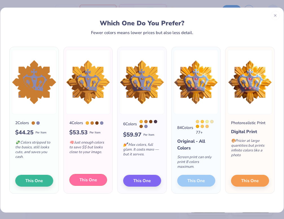
click at [93, 177] on span "This One" at bounding box center [87, 180] width 17 height 6
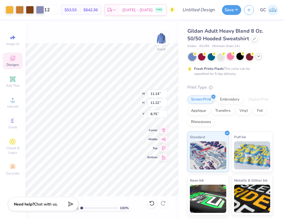
type input "11.14"
type input "11.22"
type input "6.00"
type input "5.6"
click at [99, 208] on input "range" at bounding box center [99, 207] width 38 height 5
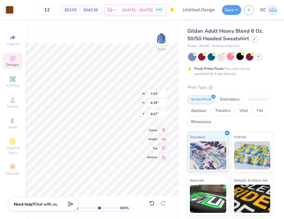
type input "7.63"
type input "4.39"
type input "9.67"
drag, startPoint x: 35, startPoint y: 19, endPoint x: 38, endPoint y: 21, distance: 3.5
click at [38, 21] on div "Art colors 12 $53.53 Per Item $642.36 Total Est. Delivery [DATE] - [DATE] FREE …" at bounding box center [142, 109] width 284 height 219
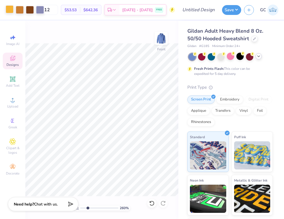
click at [8, 9] on div at bounding box center [10, 9] width 8 height 8
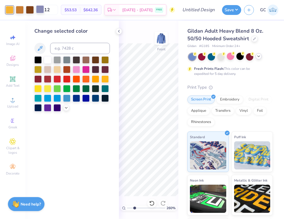
click at [40, 11] on div at bounding box center [40, 9] width 8 height 8
click at [30, 12] on div at bounding box center [30, 9] width 8 height 8
type input "2.5953116506032"
click at [68, 50] on input at bounding box center [80, 48] width 60 height 11
type input "143"
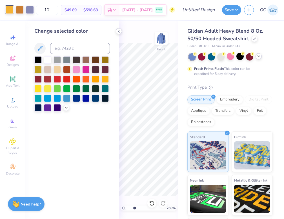
click at [118, 29] on icon at bounding box center [119, 31] width 5 height 5
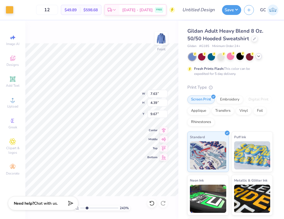
type input "2.42624728453809"
type input "0.65"
type input "0.88"
type input "12.12"
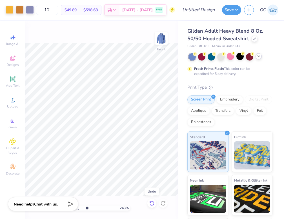
click at [152, 202] on icon at bounding box center [152, 203] width 6 height 6
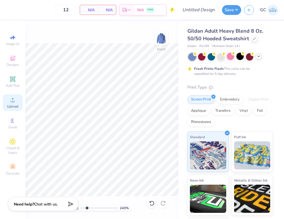
click at [12, 104] on span "Upload" at bounding box center [12, 106] width 11 height 5
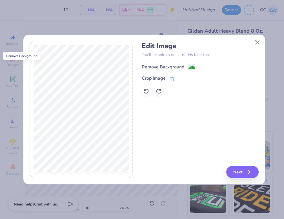
click at [189, 66] on image at bounding box center [191, 67] width 6 height 6
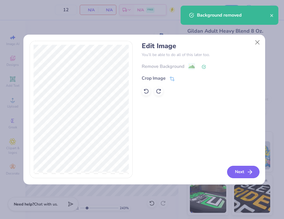
click at [242, 169] on button "Next" at bounding box center [243, 172] width 32 height 12
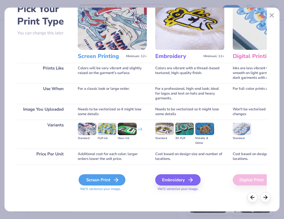
click at [114, 182] on icon at bounding box center [116, 179] width 7 height 7
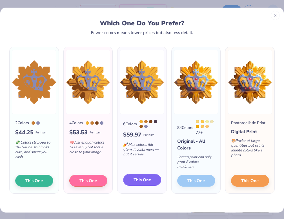
click at [142, 177] on span "This One" at bounding box center [141, 180] width 17 height 6
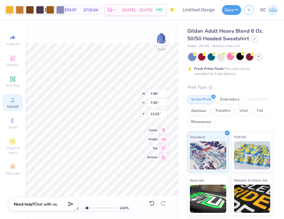
click at [21, 99] on div "Art colors 12 $59.97 Per Item $719.64 Total Est. Delivery [DATE] - [DATE] FREE …" at bounding box center [142, 109] width 284 height 219
type input "2.42624728453809"
type input "10.76"
type input "10.84"
type input "9.14"
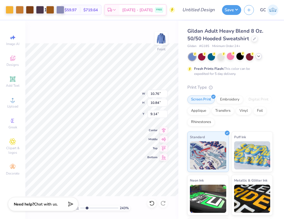
type input "2.42624728453809"
type input "6.00"
drag, startPoint x: 88, startPoint y: 206, endPoint x: 65, endPoint y: 205, distance: 22.8
type input "1"
click at [80, 205] on input "range" at bounding box center [99, 207] width 38 height 5
